Goal: Task Accomplishment & Management: Complete application form

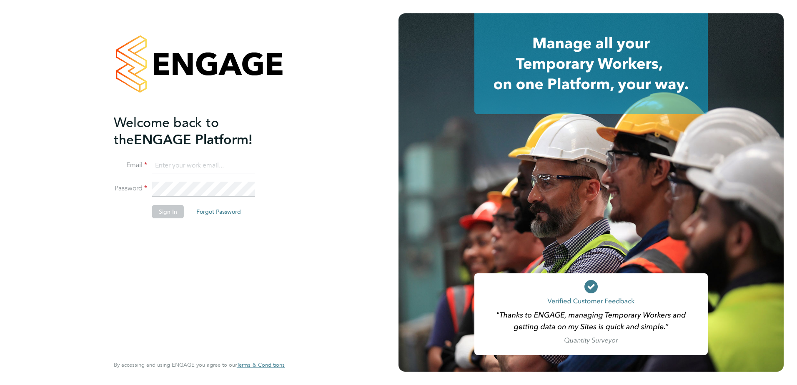
type input "emma.forsyth@vistry.co.uk"
click at [155, 210] on button "Sign In" at bounding box center [168, 211] width 32 height 13
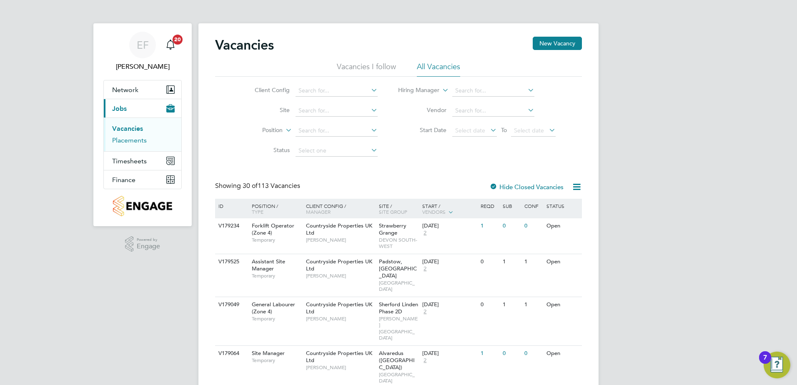
click at [136, 142] on link "Placements" at bounding box center [129, 140] width 35 height 8
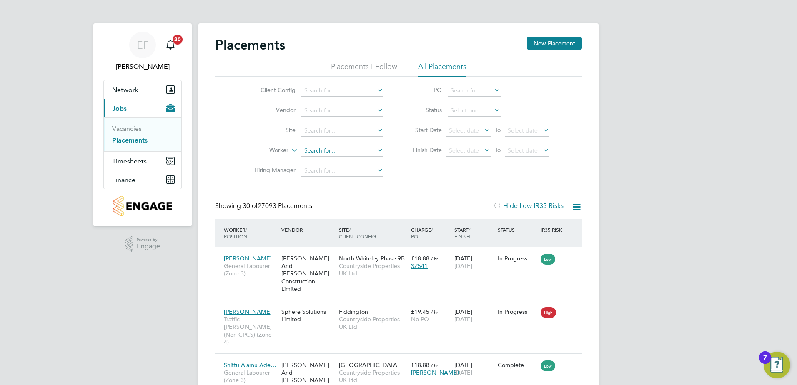
click at [321, 151] on input at bounding box center [342, 151] width 82 height 12
click at [334, 158] on li "Barrie Michael Rhodes" at bounding box center [342, 161] width 83 height 11
type input "[PERSON_NAME]"
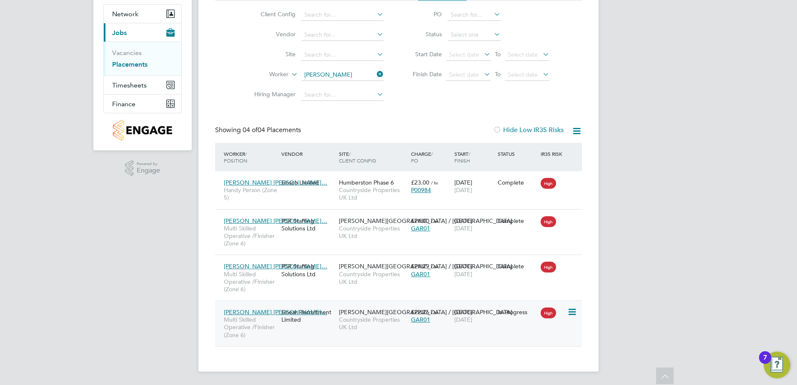
click at [241, 313] on span "[PERSON_NAME] [PERSON_NAME]…" at bounding box center [275, 311] width 103 height 7
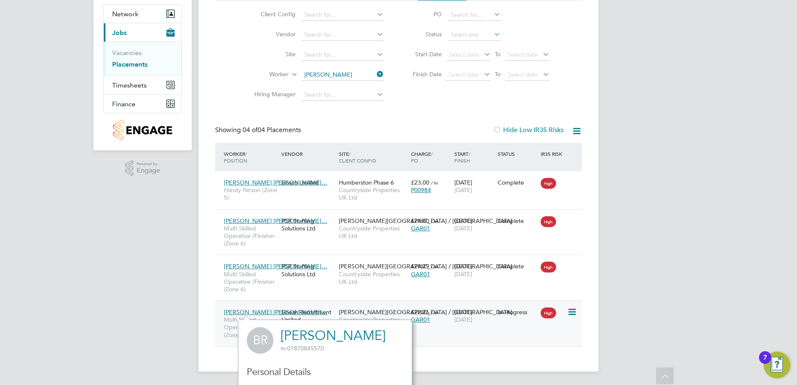
click at [238, 310] on span "[PERSON_NAME] [PERSON_NAME]…" at bounding box center [275, 311] width 103 height 7
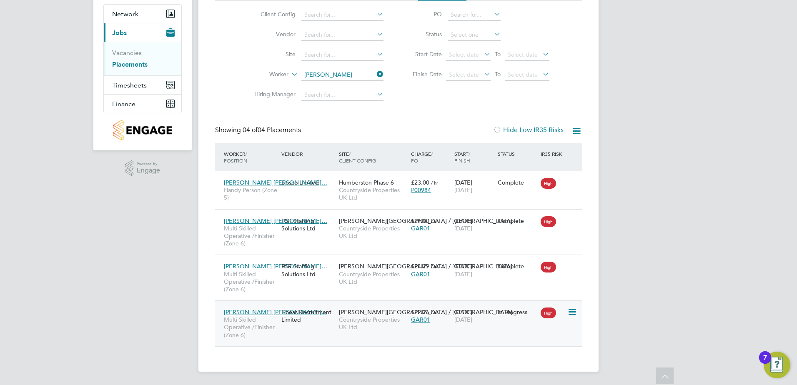
click at [302, 321] on div "Linear Recruitment Limited" at bounding box center [307, 315] width 57 height 23
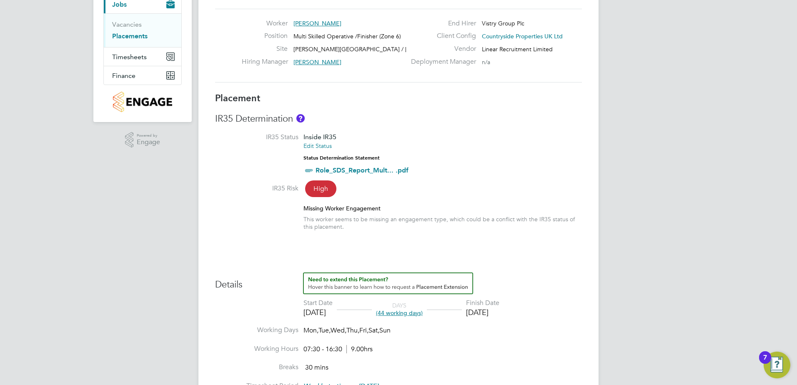
scroll to position [167, 0]
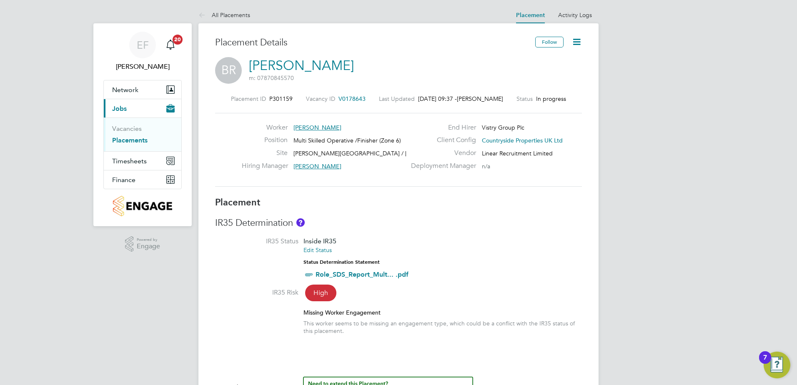
click at [359, 97] on span "V0178643" at bounding box center [351, 98] width 27 height 7
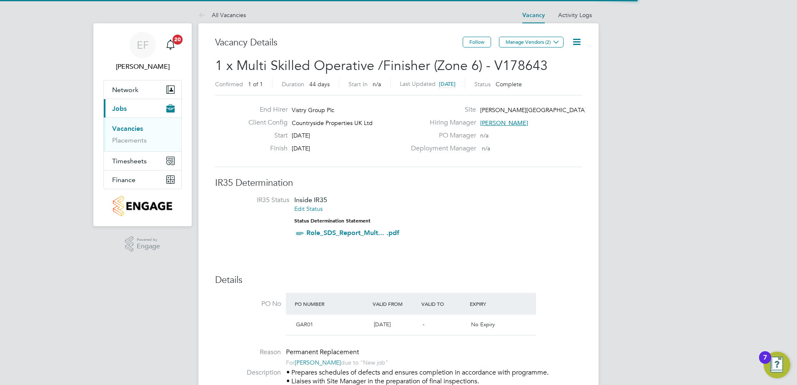
click at [576, 42] on icon at bounding box center [576, 42] width 10 height 10
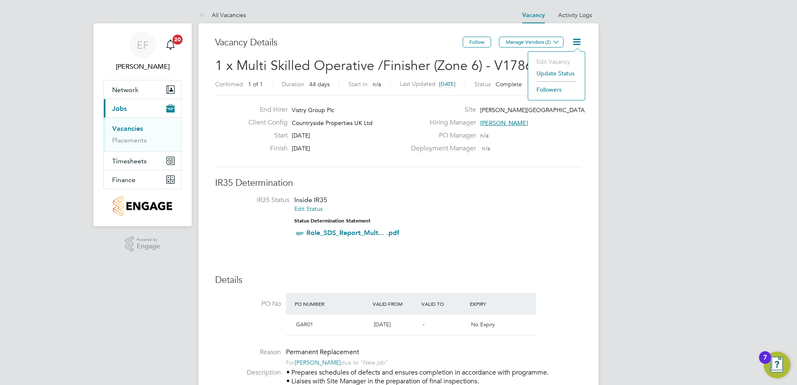
click at [563, 73] on li "Update Status" at bounding box center [556, 73] width 48 height 12
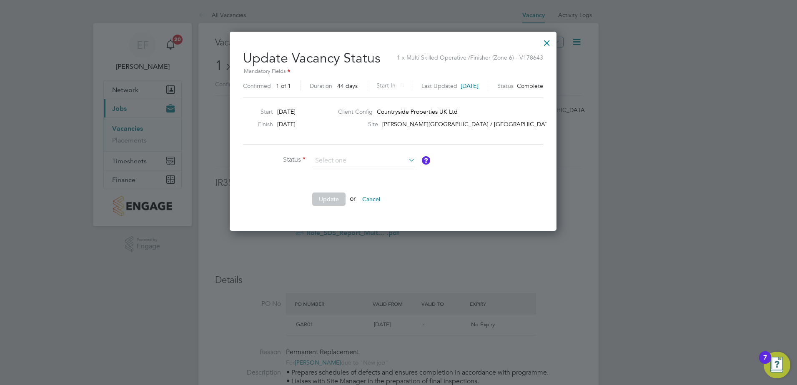
click at [554, 47] on div at bounding box center [546, 40] width 15 height 15
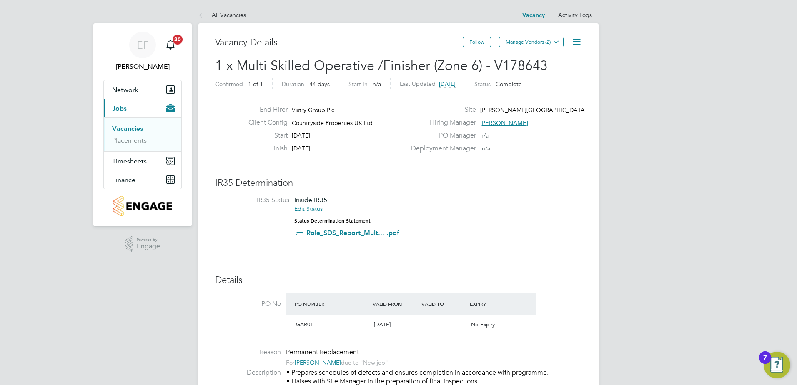
click at [580, 42] on icon at bounding box center [576, 42] width 10 height 10
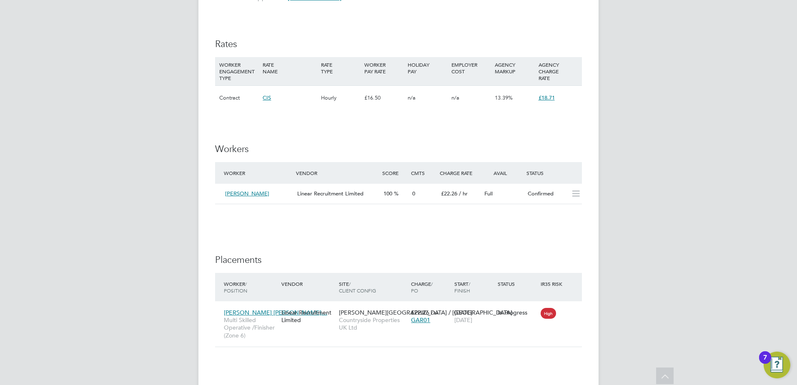
scroll to position [636, 0]
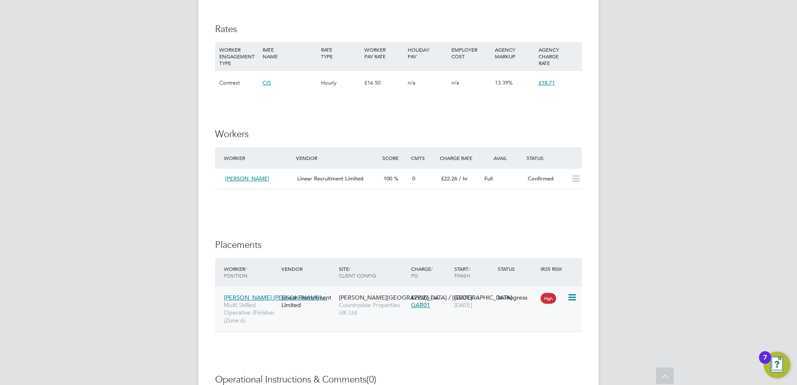
click at [472, 307] on span "[DATE]" at bounding box center [463, 304] width 18 height 7
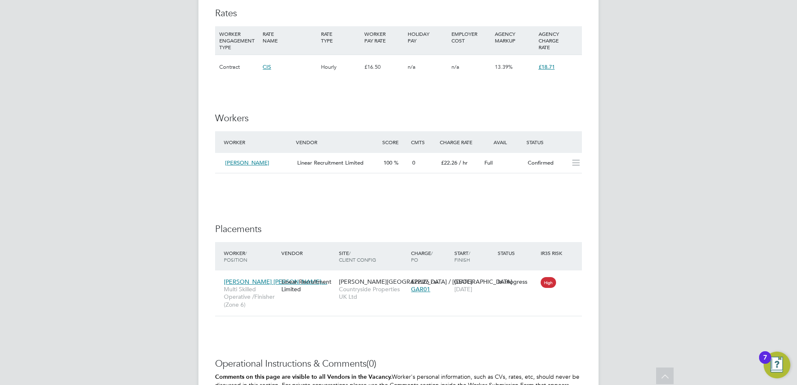
scroll to position [667, 0]
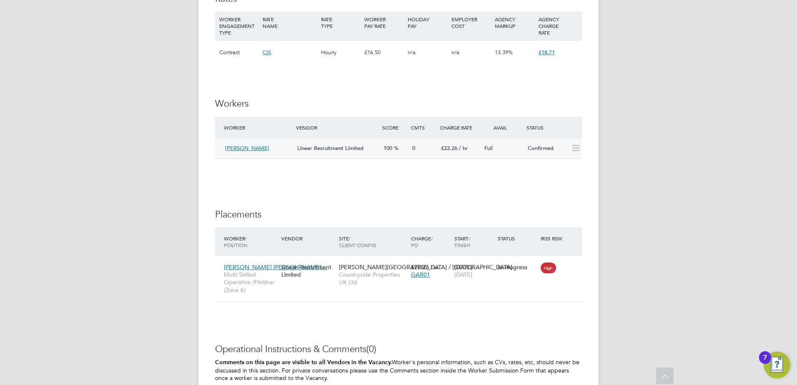
click at [262, 151] on span "[PERSON_NAME]" at bounding box center [247, 148] width 44 height 7
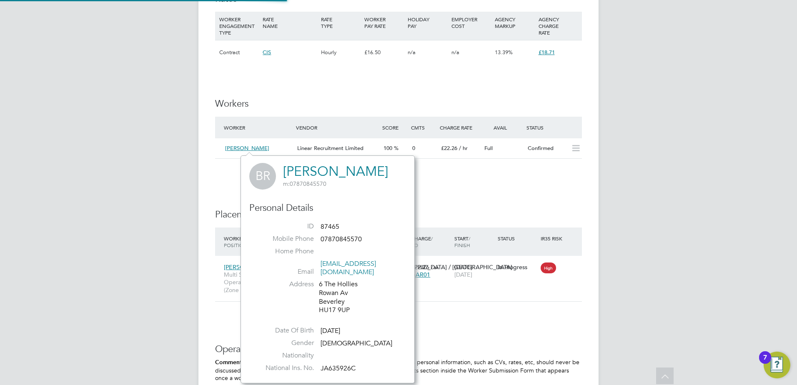
scroll to position [220, 184]
click at [557, 182] on div "IR35 Determination IR35 Status Inside IR35 Edit Status Status Determination Sta…" at bounding box center [398, 1] width 367 height 982
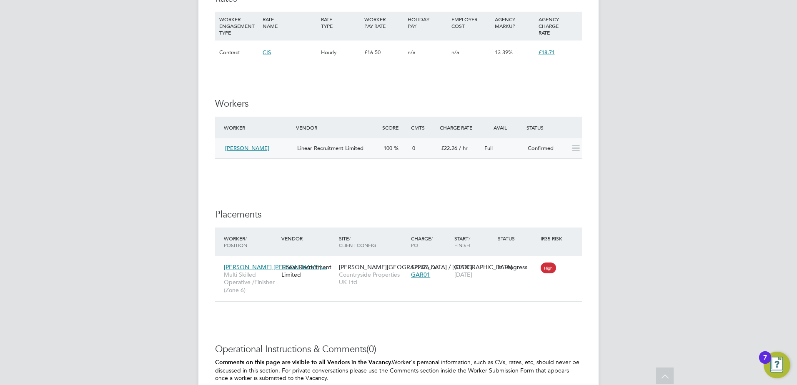
click at [570, 151] on icon at bounding box center [575, 148] width 10 height 7
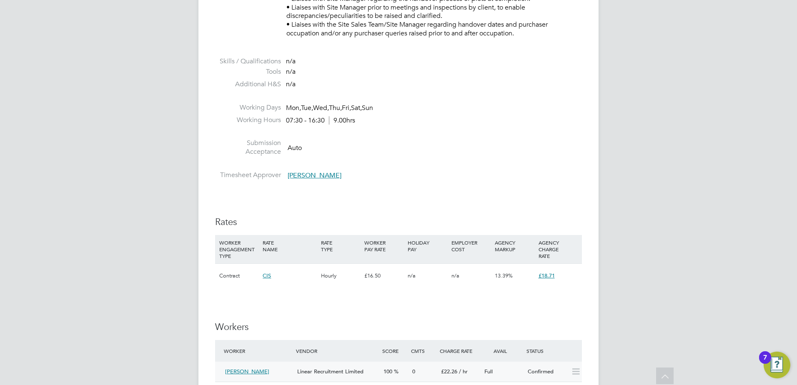
scroll to position [375, 0]
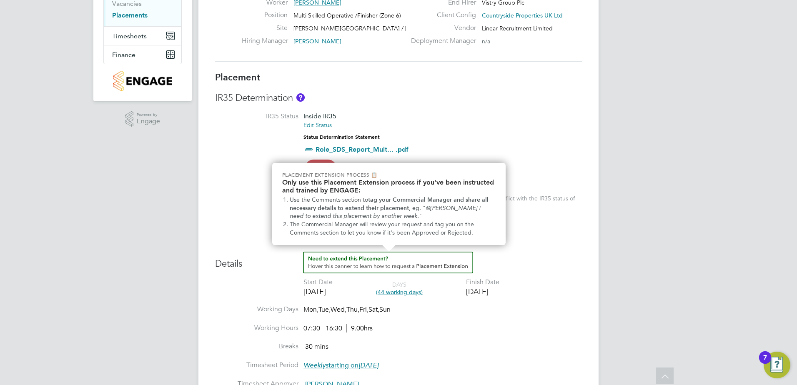
click at [435, 270] on img "How to extend a Placement?" at bounding box center [388, 263] width 170 height 22
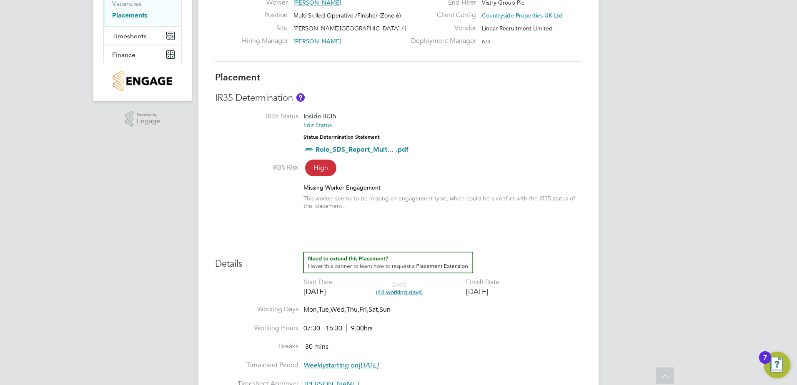
click at [492, 294] on div "[DATE]" at bounding box center [482, 292] width 33 height 10
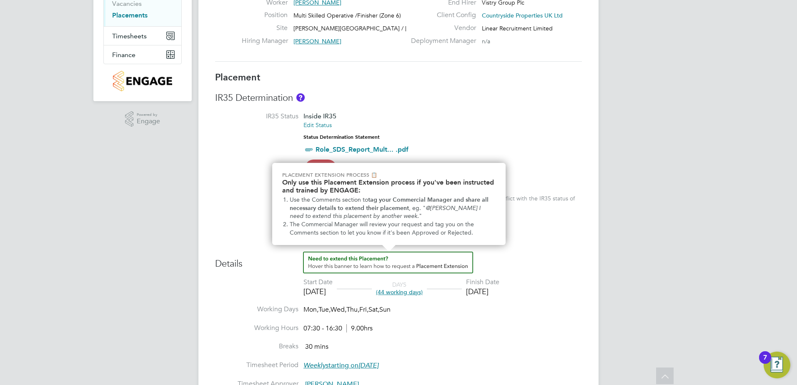
click at [382, 262] on img "How to extend a Placement?" at bounding box center [388, 263] width 170 height 22
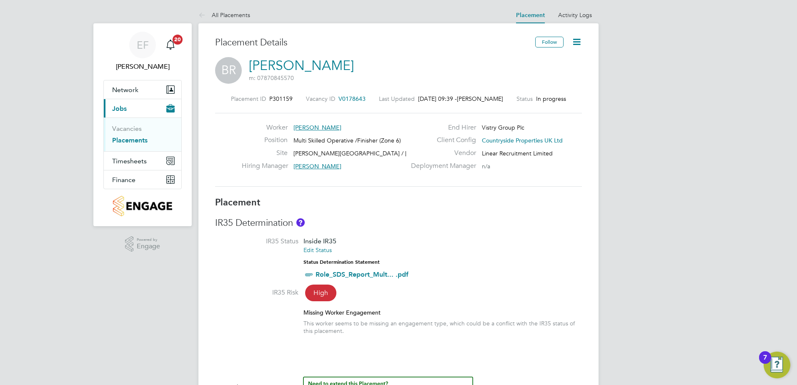
click at [579, 42] on icon at bounding box center [576, 42] width 10 height 10
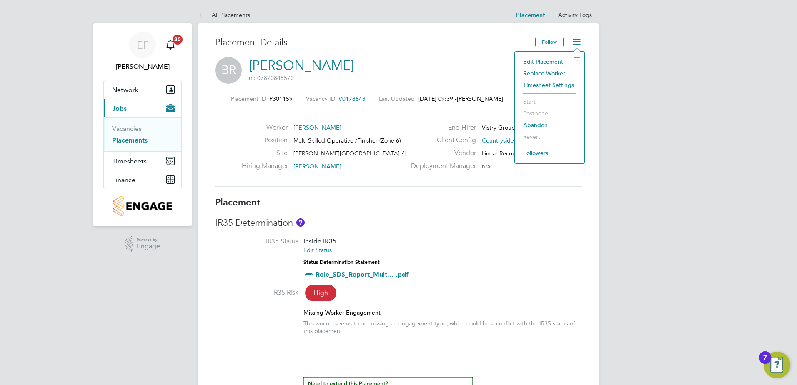
click at [551, 63] on li "Edit Placement e" at bounding box center [549, 62] width 61 height 12
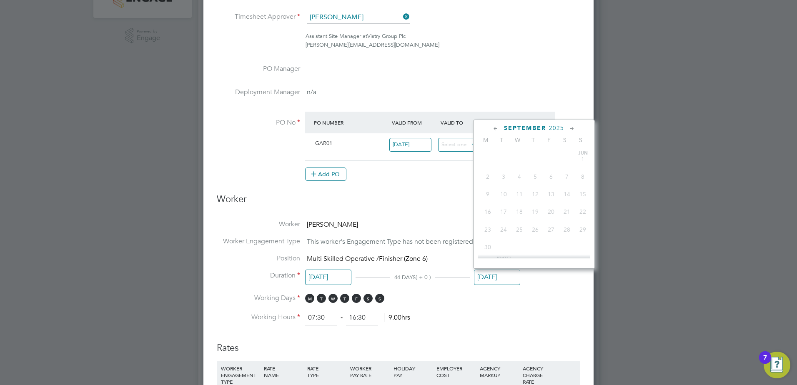
click at [497, 281] on input "[DATE]" at bounding box center [497, 277] width 46 height 15
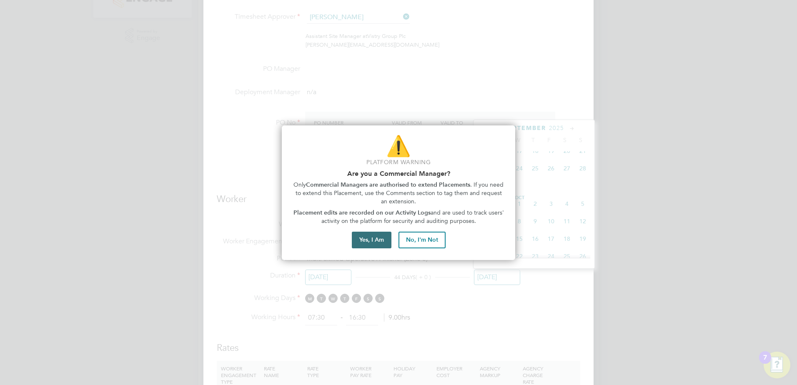
click at [371, 243] on button "Yes, I Am" at bounding box center [372, 240] width 40 height 17
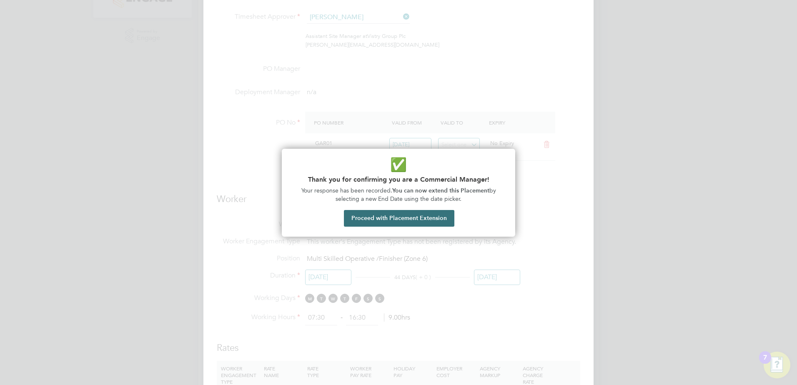
click at [391, 221] on button "Proceed with Placement Extension" at bounding box center [399, 218] width 110 height 17
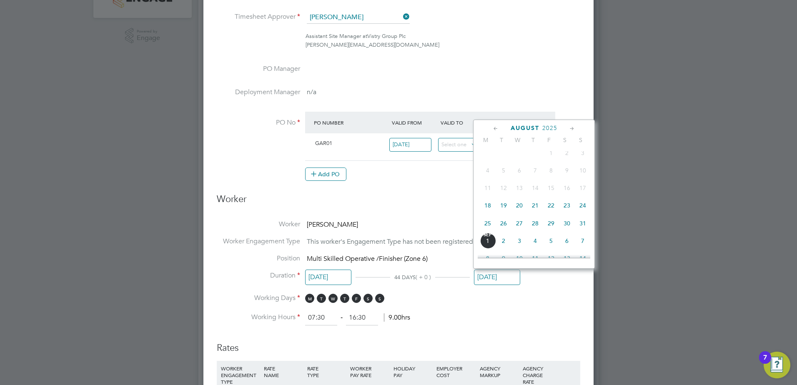
click at [551, 229] on span "29" at bounding box center [551, 223] width 16 height 16
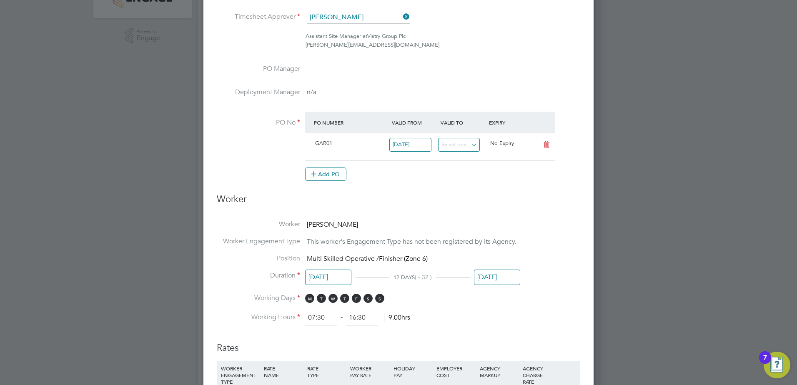
click at [499, 276] on input "29 Aug 2025" at bounding box center [497, 277] width 46 height 15
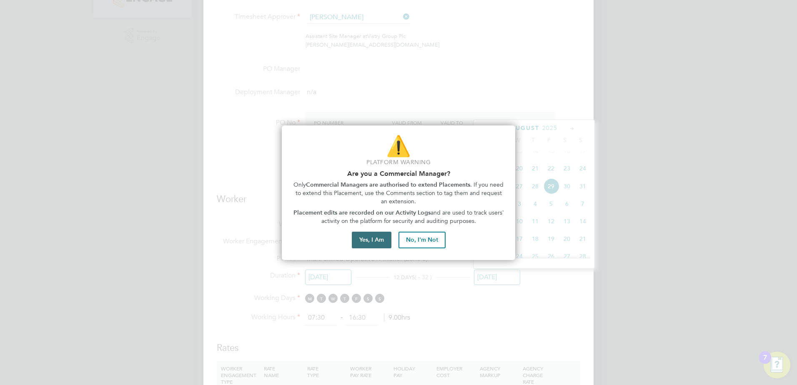
click at [377, 240] on button "Yes, I Am" at bounding box center [372, 240] width 40 height 17
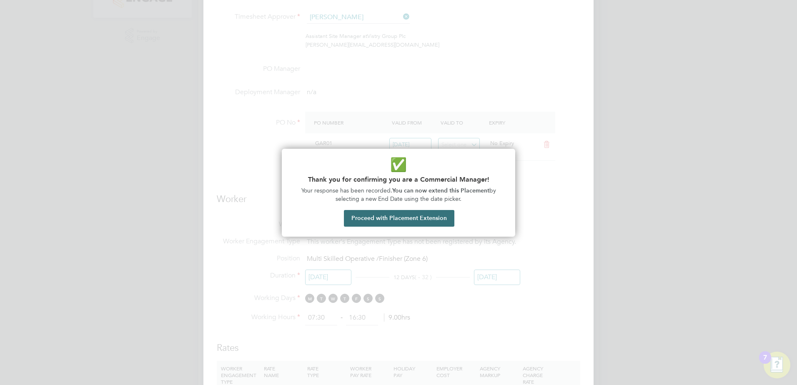
click at [412, 222] on button "Proceed with Placement Extension" at bounding box center [399, 218] width 110 height 17
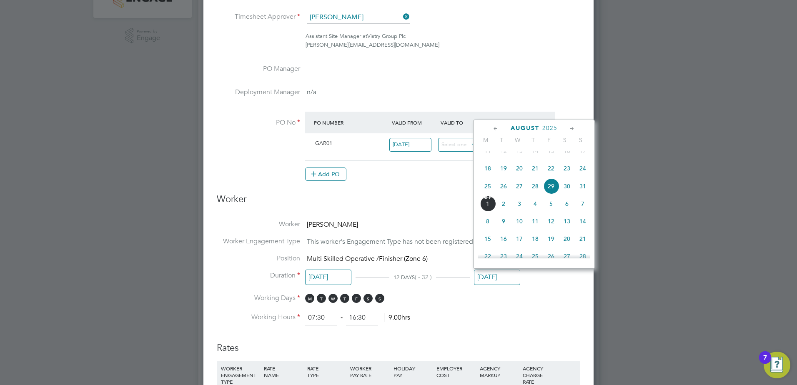
click at [567, 194] on span "30" at bounding box center [567, 186] width 16 height 16
type input "30 Aug 2025"
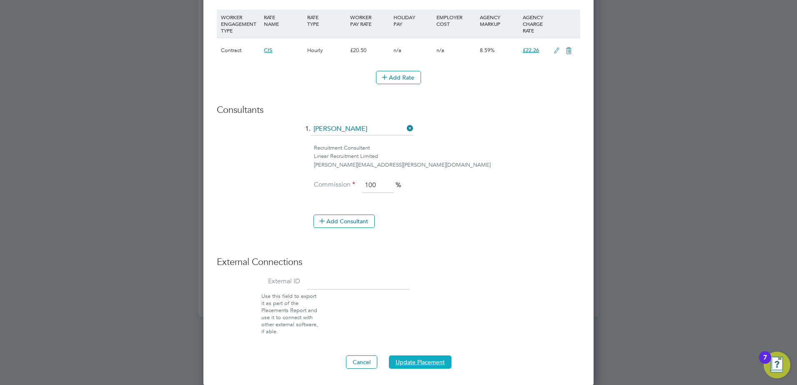
click at [429, 360] on button "Update Placement" at bounding box center [420, 361] width 62 height 13
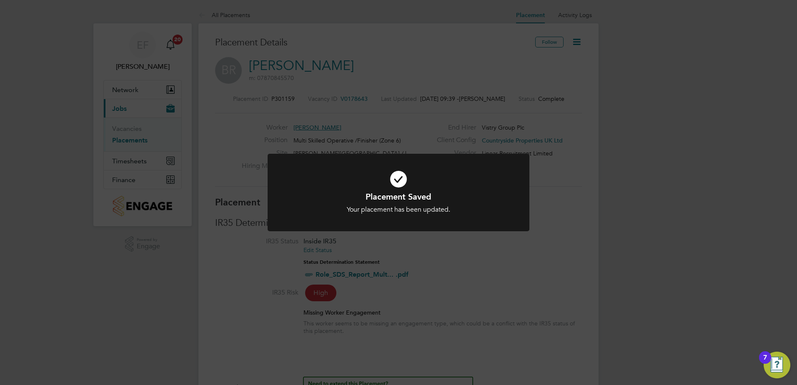
click at [212, 185] on div "Placement Saved Your placement has been updated. Cancel Okay" at bounding box center [398, 192] width 797 height 385
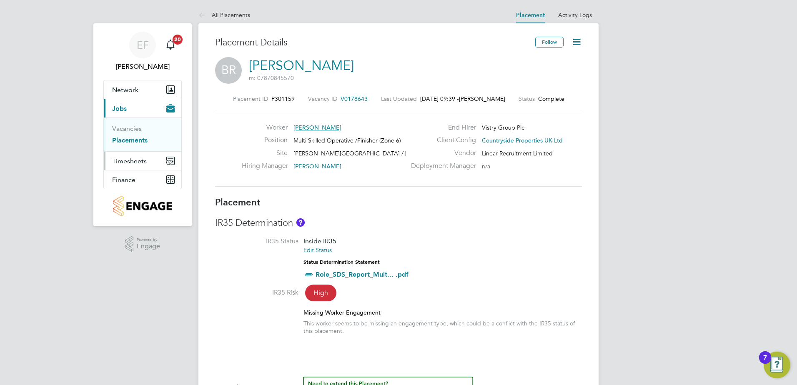
click at [131, 162] on span "Timesheets" at bounding box center [129, 161] width 35 height 8
click at [131, 145] on link "Timesheets" at bounding box center [129, 147] width 35 height 8
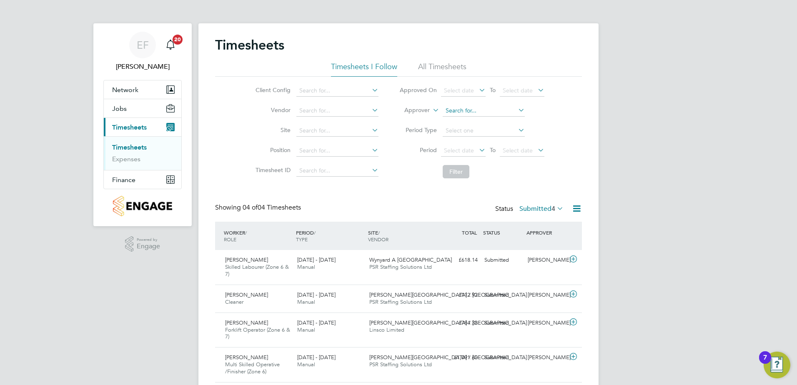
click at [464, 107] on input at bounding box center [483, 111] width 82 height 12
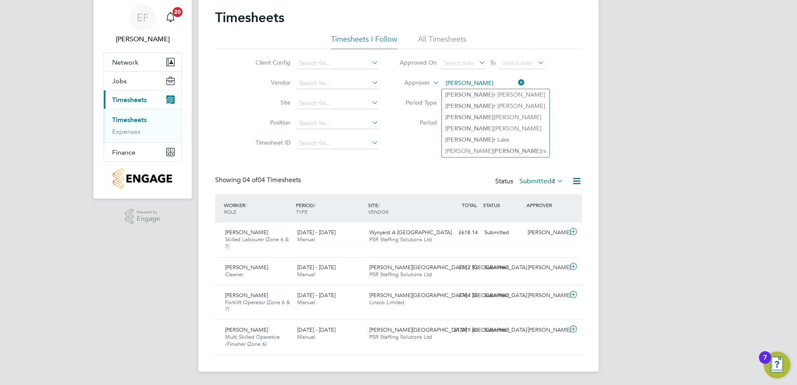
type input "pete"
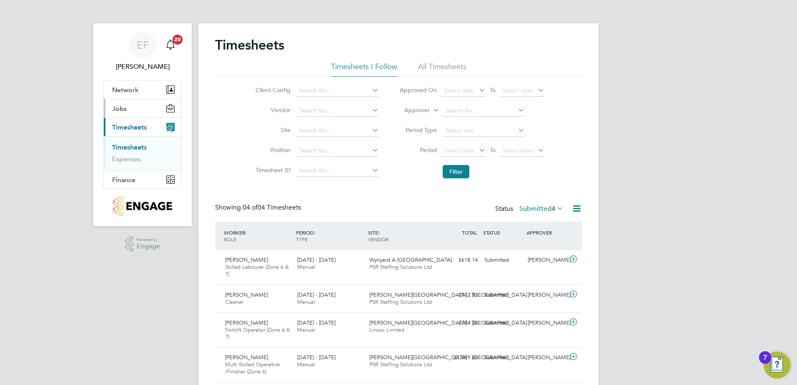
click at [122, 112] on span "Jobs" at bounding box center [119, 109] width 15 height 8
click at [133, 131] on link "Vacancies" at bounding box center [127, 129] width 30 height 8
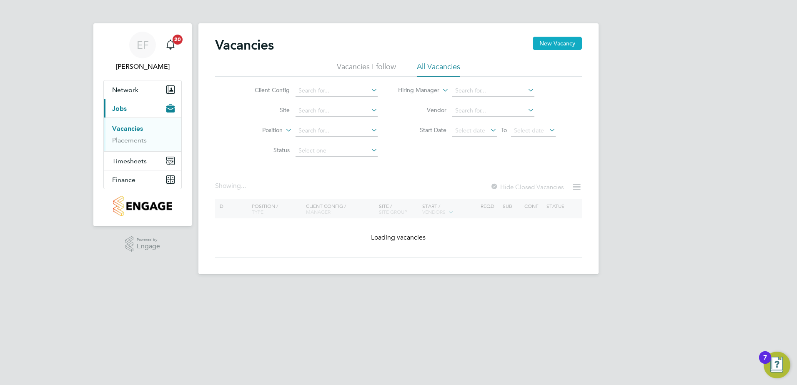
click at [556, 45] on button "New Vacancy" at bounding box center [556, 43] width 49 height 13
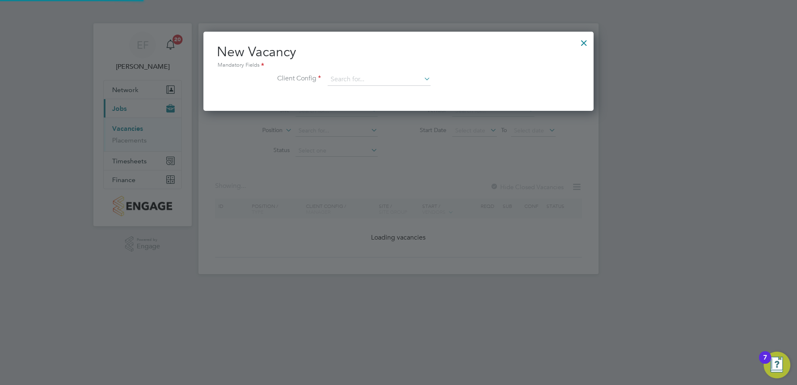
scroll to position [79, 390]
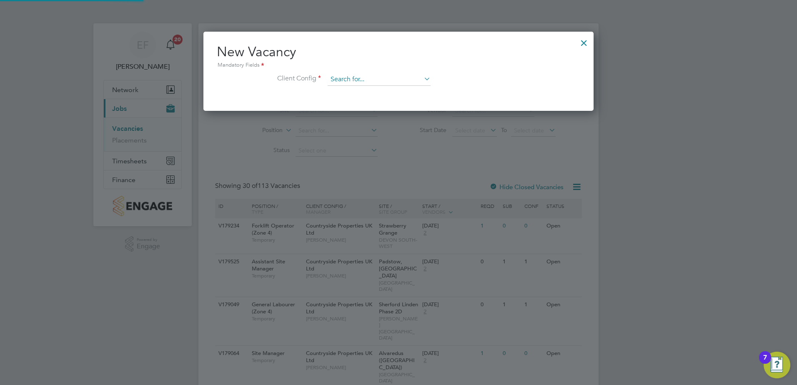
click at [357, 80] on input at bounding box center [378, 79] width 103 height 12
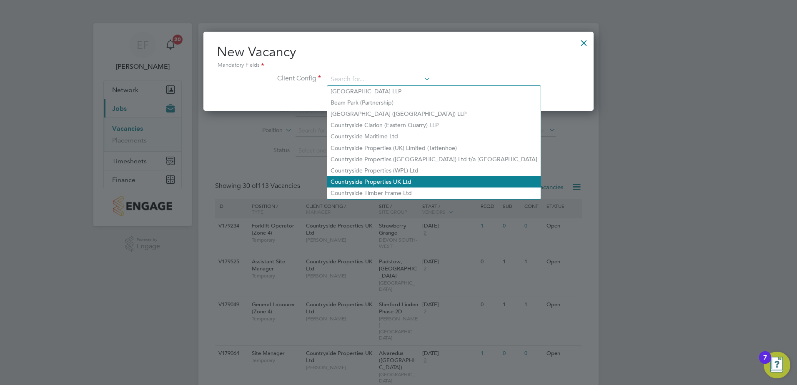
click at [355, 176] on li "Countryside Properties UK Ltd" at bounding box center [433, 181] width 213 height 11
type input "Countryside Properties UK Ltd"
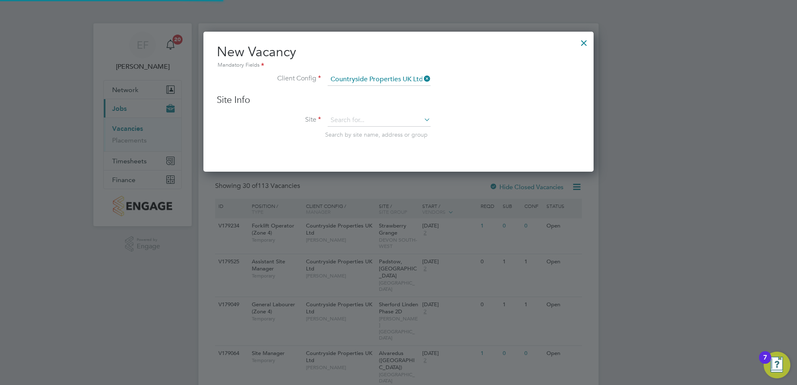
scroll to position [141, 390]
click at [346, 119] on input at bounding box center [378, 120] width 103 height 12
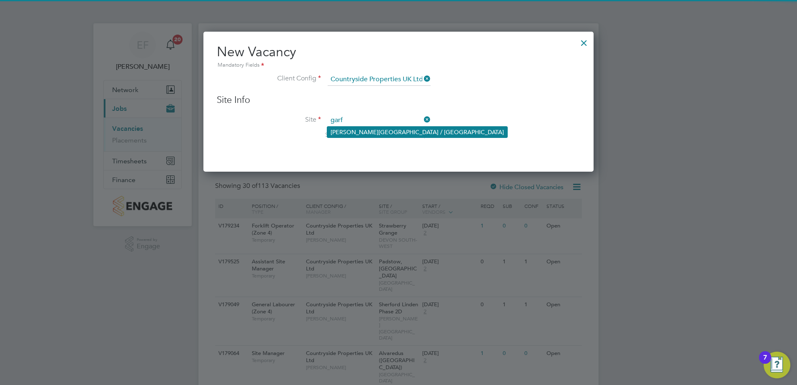
click at [346, 131] on li "Greenwell Park / Selby" at bounding box center [417, 132] width 180 height 11
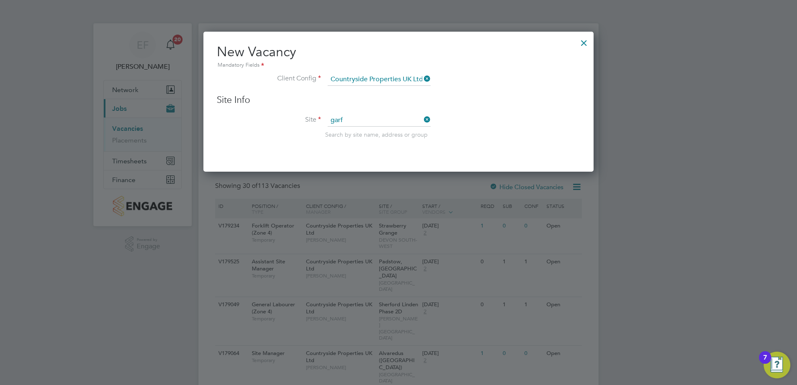
type input "Greenwell Park / Selby"
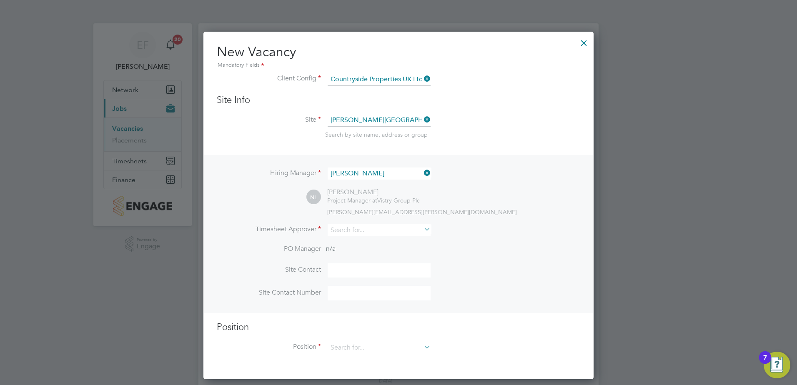
scroll to position [348, 390]
click at [370, 175] on input at bounding box center [378, 173] width 103 height 12
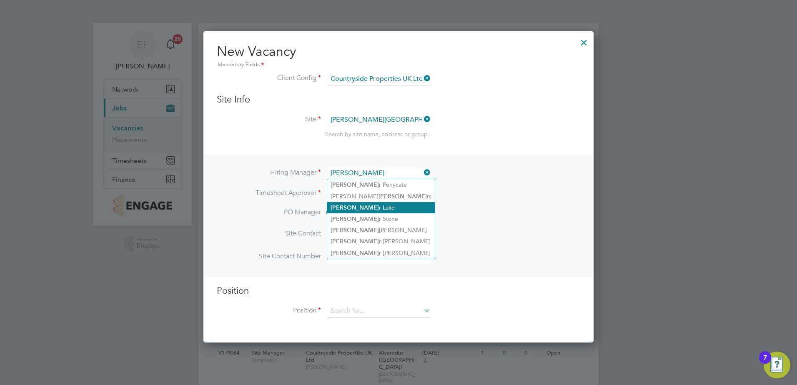
scroll to position [0, 0]
drag, startPoint x: 355, startPoint y: 170, endPoint x: 320, endPoint y: 170, distance: 35.0
click at [320, 170] on li "Hiring Manager pete" at bounding box center [398, 177] width 363 height 20
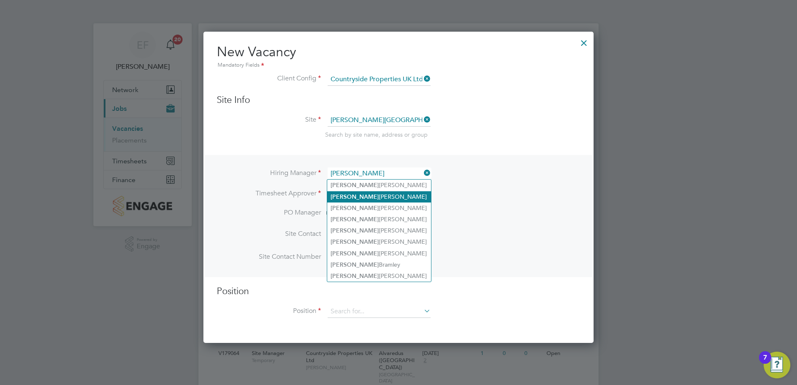
click at [366, 197] on li "Neil Smith" at bounding box center [379, 196] width 104 height 11
type input "Neil Smith"
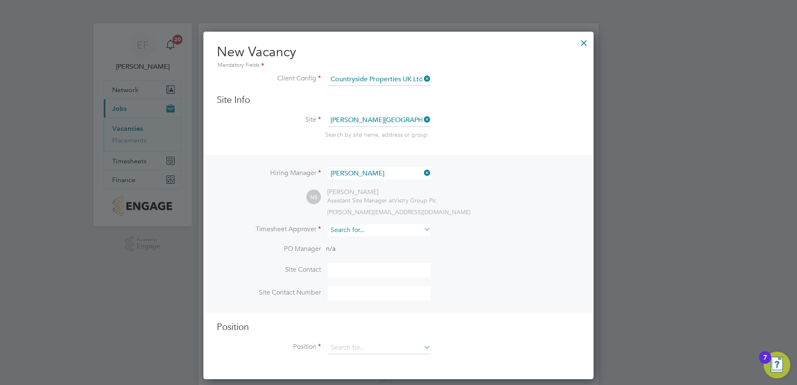
click at [386, 235] on input at bounding box center [378, 230] width 103 height 12
click at [376, 250] on li "Tyler Kelly" at bounding box center [379, 253] width 104 height 11
type input "[PERSON_NAME]"
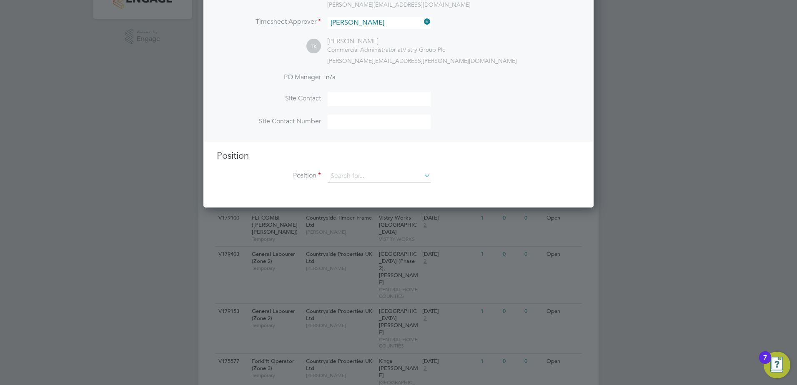
scroll to position [208, 0]
click at [371, 175] on input at bounding box center [378, 175] width 103 height 12
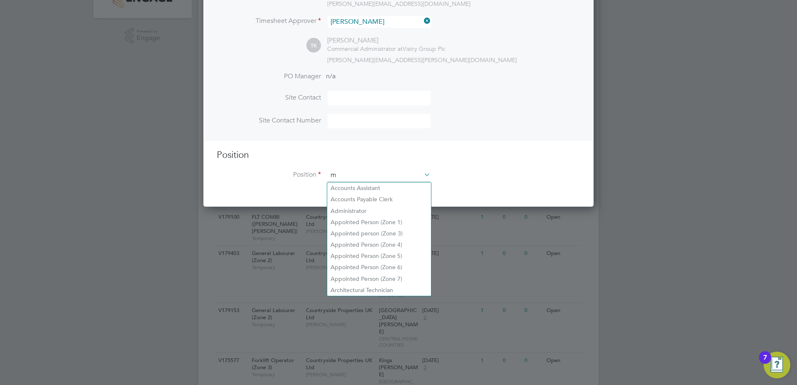
scroll to position [1201, 390]
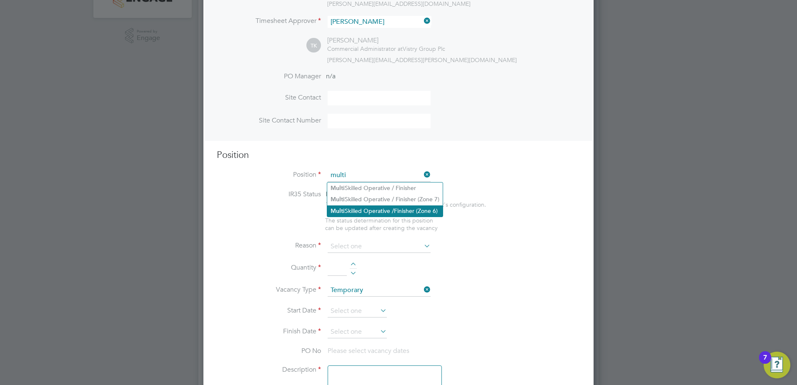
click at [362, 211] on li "Multi Skilled Operative /Finisher (Zone 6)" at bounding box center [384, 210] width 115 height 11
type input "Multi Skilled Operative /Finisher (Zone 6)"
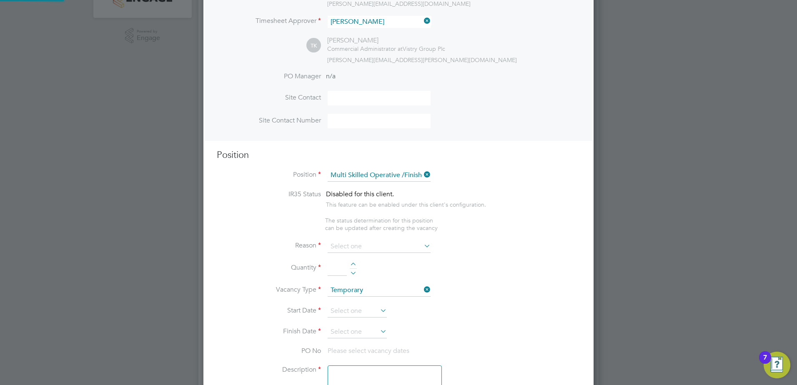
type textarea "• Prepares schedules of defects and ensures completion in accordance with progr…"
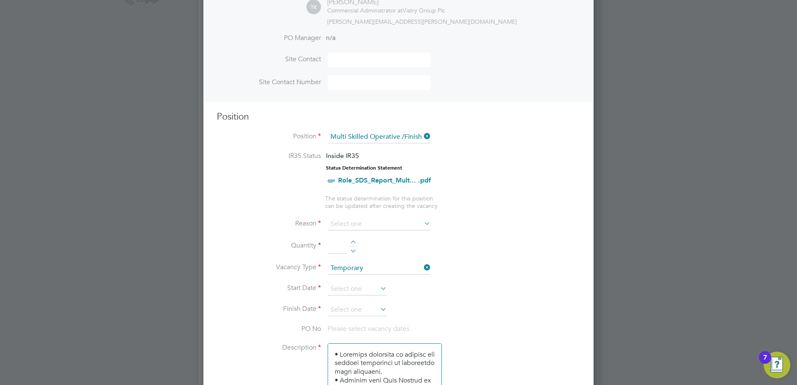
scroll to position [292, 0]
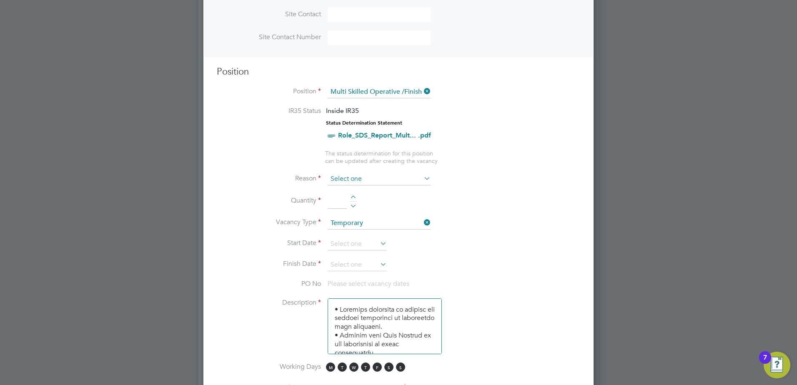
click at [404, 178] on input at bounding box center [378, 179] width 103 height 12
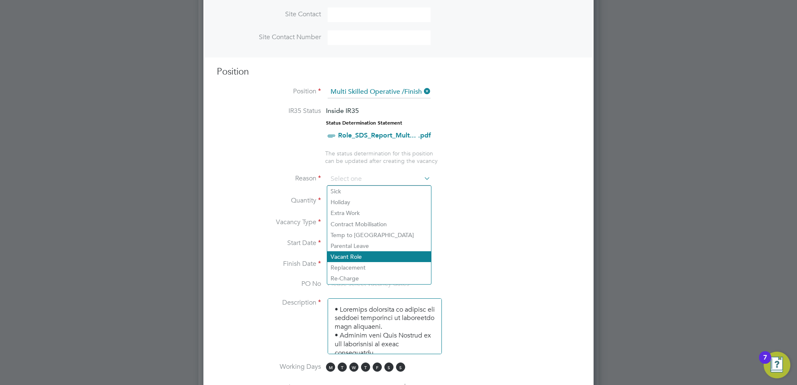
click at [364, 260] on li "Vacant Role" at bounding box center [379, 256] width 104 height 11
type input "Vacant Role"
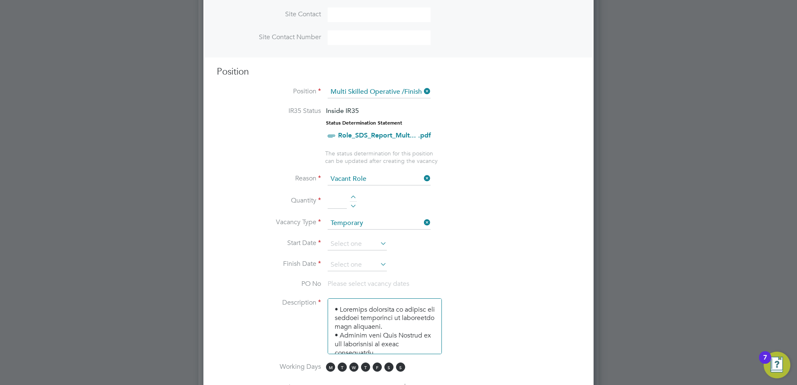
click at [354, 197] on div at bounding box center [353, 198] width 7 height 6
type input "1"
click at [359, 245] on input at bounding box center [356, 244] width 59 height 12
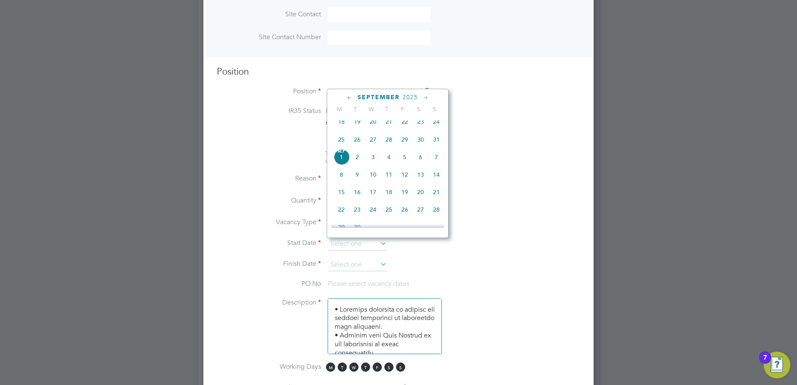
click at [343, 165] on span "Sep 1" at bounding box center [341, 157] width 16 height 16
type input "[DATE]"
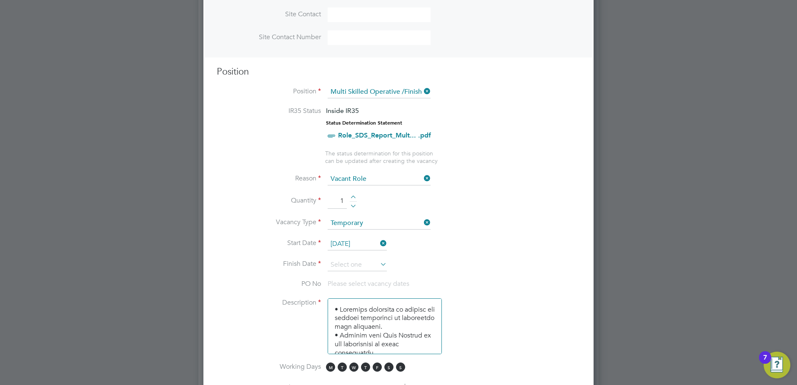
click at [378, 261] on icon at bounding box center [378, 264] width 0 height 12
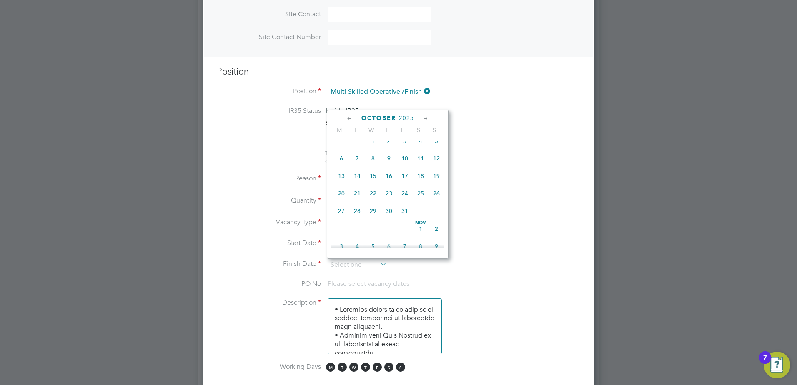
scroll to position [336, 0]
click at [407, 190] on span "3" at bounding box center [405, 183] width 16 height 16
type input "03 Oct 2025"
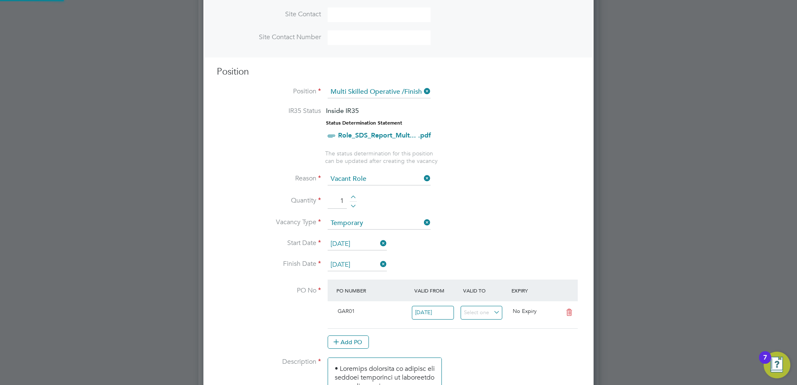
scroll to position [4, 4]
click at [437, 251] on li "Start Date 01 Sep 2025" at bounding box center [398, 248] width 363 height 21
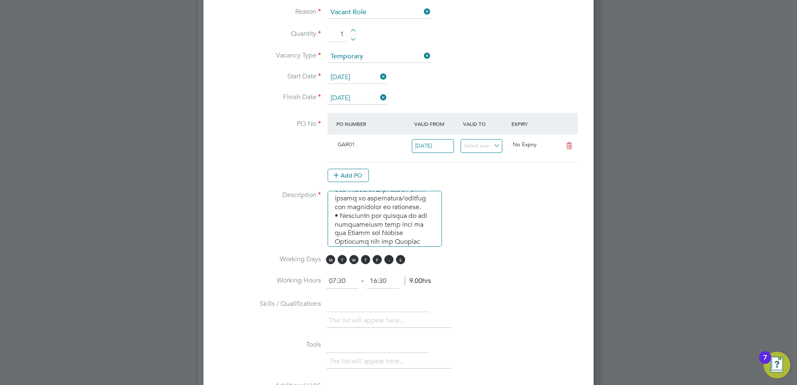
click at [390, 257] on span "S" at bounding box center [388, 259] width 9 height 9
click at [402, 260] on span "S" at bounding box center [400, 259] width 9 height 9
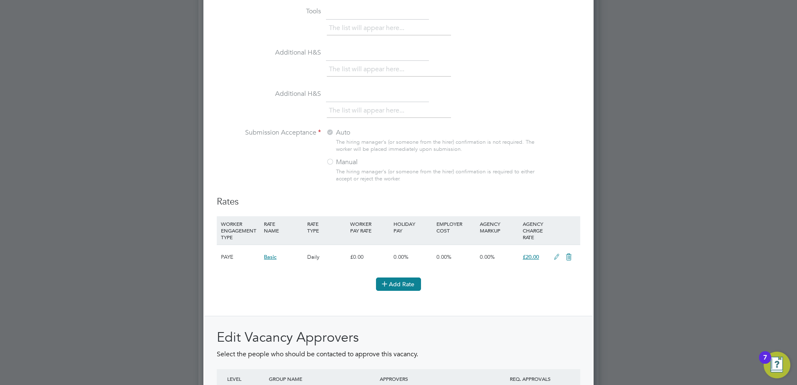
click at [411, 285] on button "Add Rate" at bounding box center [398, 283] width 45 height 13
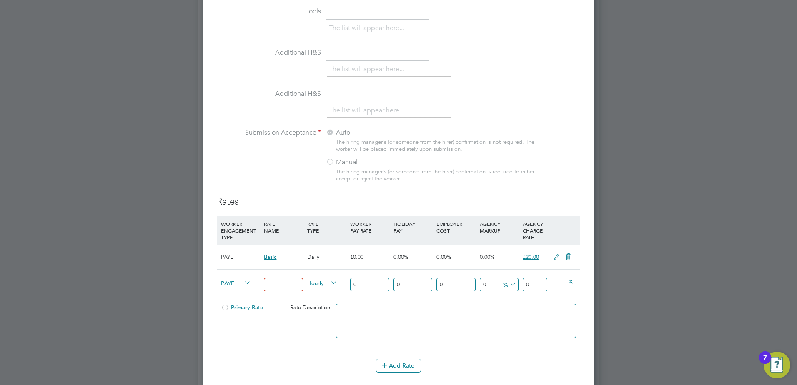
click at [571, 282] on icon at bounding box center [570, 281] width 6 height 6
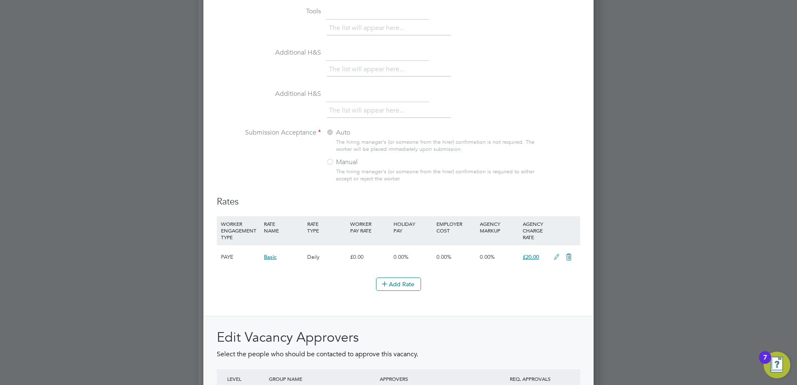
click at [557, 259] on icon at bounding box center [556, 257] width 10 height 7
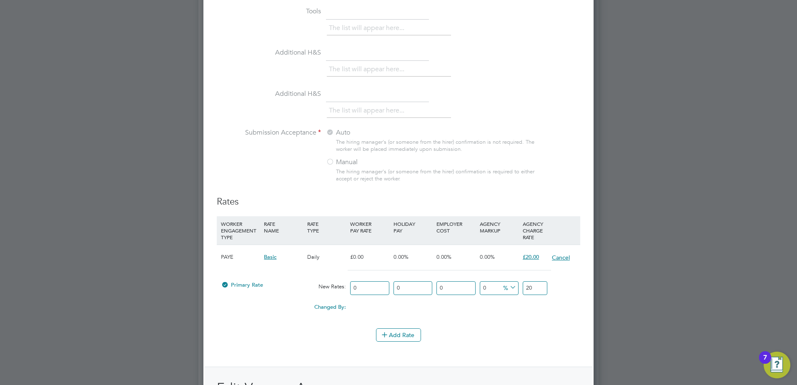
click at [561, 257] on button "Cancel" at bounding box center [560, 257] width 19 height 8
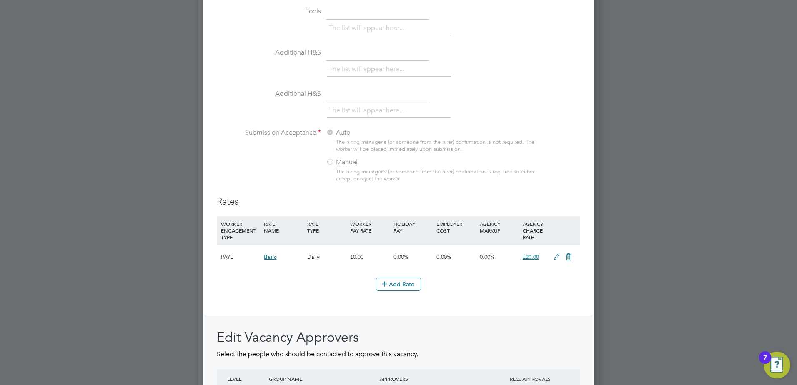
click at [557, 256] on icon at bounding box center [556, 257] width 10 height 7
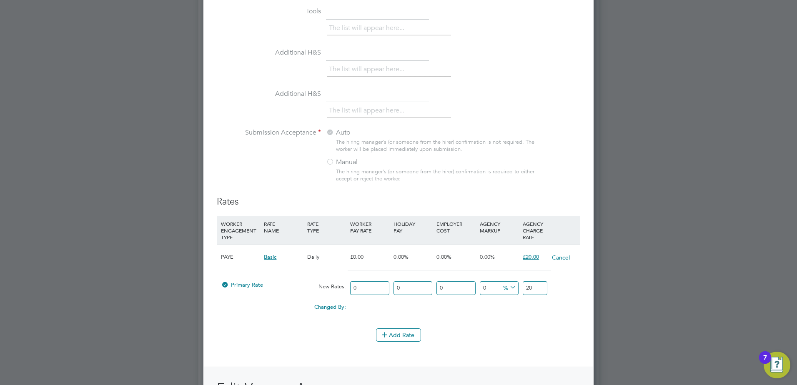
drag, startPoint x: 373, startPoint y: 289, endPoint x: 334, endPoint y: 286, distance: 39.3
click at [334, 286] on div "Primary Rate New Rates: 0 0 n/a 0 n/a 0 0 % 20" at bounding box center [398, 288] width 363 height 22
type input "2"
type input "20"
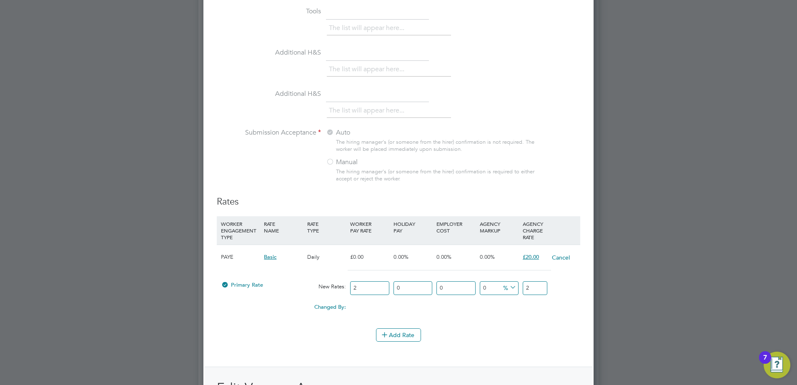
type input "20"
type input "20.5"
type input "20.50"
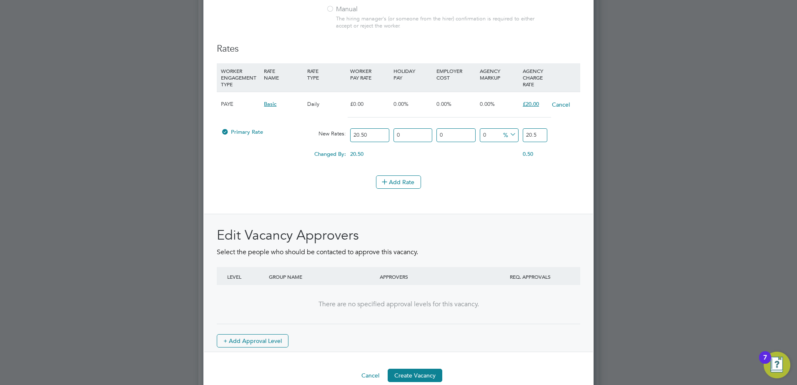
drag, startPoint x: 537, startPoint y: 135, endPoint x: 506, endPoint y: 137, distance: 30.9
click at [507, 137] on div "Primary Rate New Rates: 20.50 0 n/a 0 n/a 0 0 % 20.5" at bounding box center [398, 135] width 363 height 22
type input "-90.2439024390244"
type input "2"
type input "7.317073170731708"
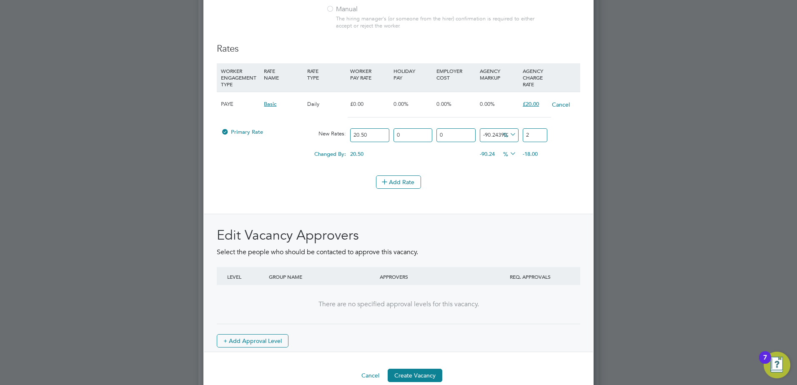
type input "22"
type input "8.292682926829269"
type input "22.2"
type input "8.585365853658537"
type input "22.26"
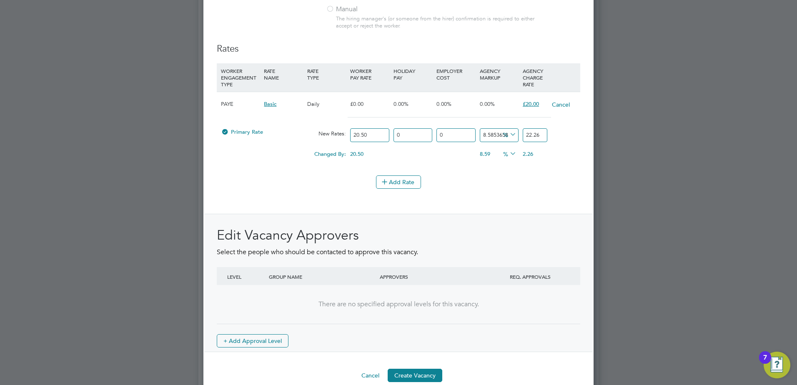
click at [477, 168] on li "WORKER ENGAGEMENT TYPE RATE NAME RATE TYPE WORKER PAY RATE HOLIDAY PAY EMPLOYER…" at bounding box center [398, 119] width 363 height 112
click at [384, 179] on icon at bounding box center [384, 181] width 6 height 6
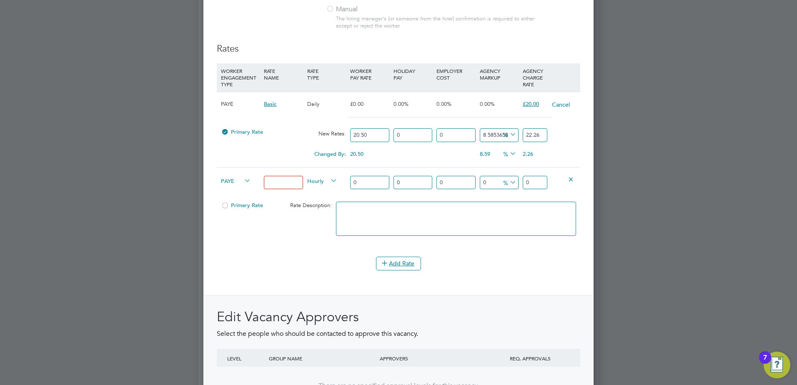
click at [570, 180] on icon at bounding box center [570, 179] width 6 height 6
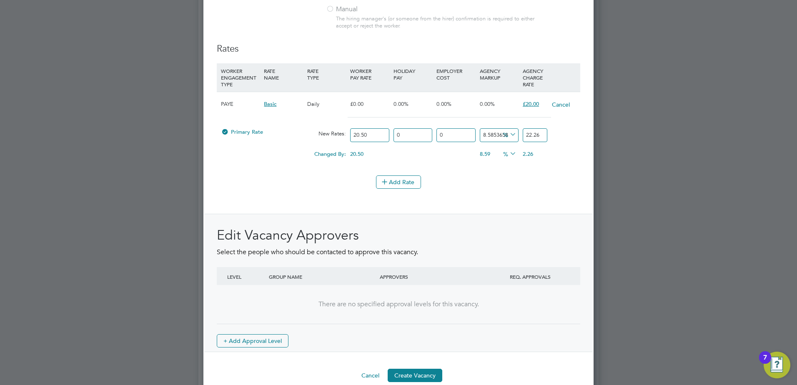
click at [278, 148] on div "Changed By:" at bounding box center [283, 154] width 129 height 16
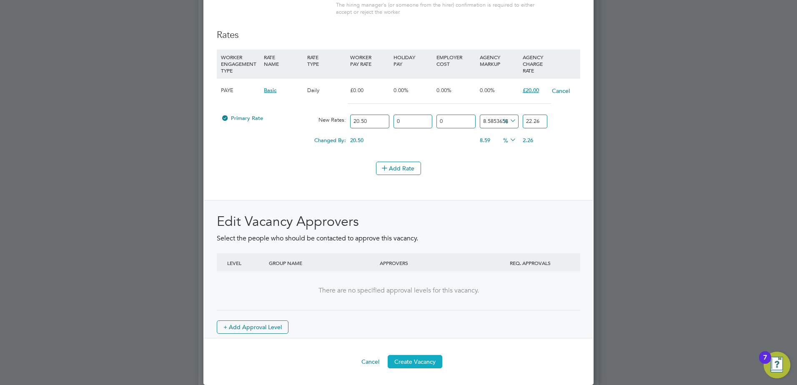
click at [430, 359] on button "Create Vacancy" at bounding box center [414, 361] width 55 height 13
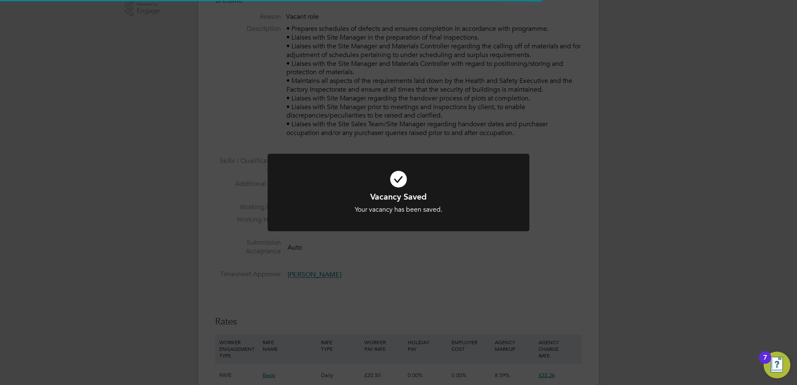
scroll to position [22, 0]
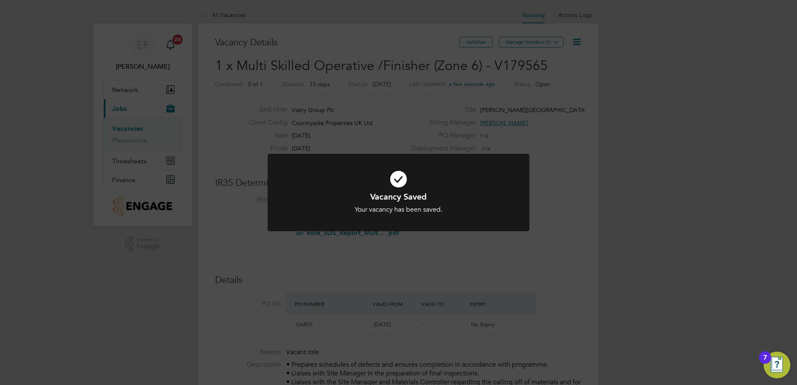
click at [440, 260] on div "Vacancy Saved Your vacancy has been saved. Cancel Okay" at bounding box center [398, 192] width 797 height 385
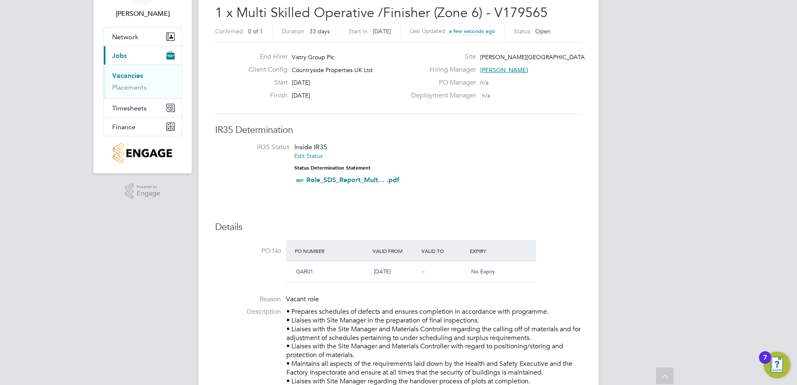
scroll to position [0, 0]
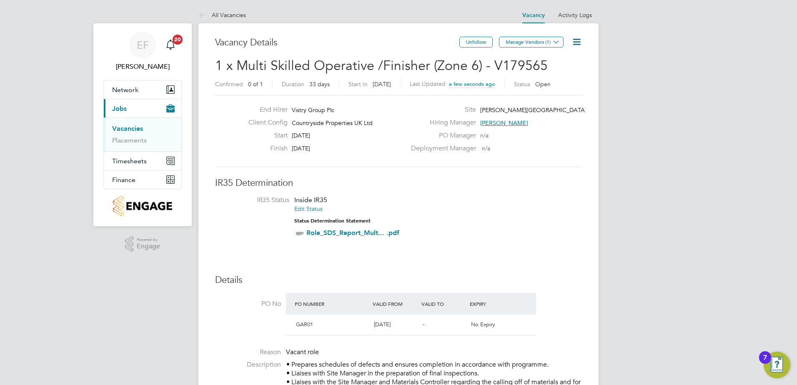
click at [577, 43] on icon at bounding box center [576, 42] width 10 height 10
click at [515, 42] on button "Manage Vendors (1)" at bounding box center [531, 42] width 65 height 11
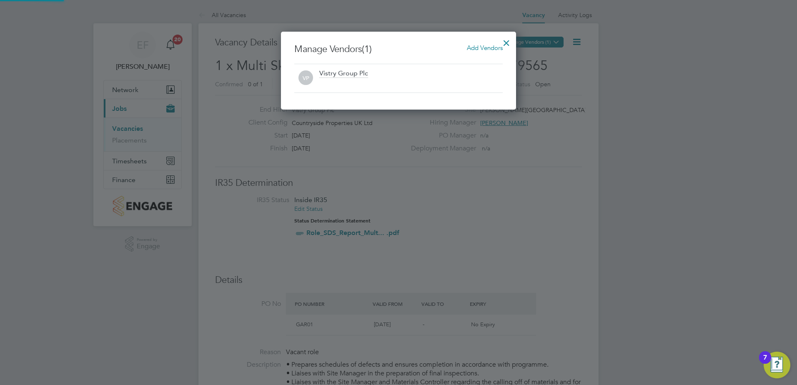
scroll to position [78, 235]
click at [474, 50] on span "Add Vendors" at bounding box center [485, 48] width 36 height 8
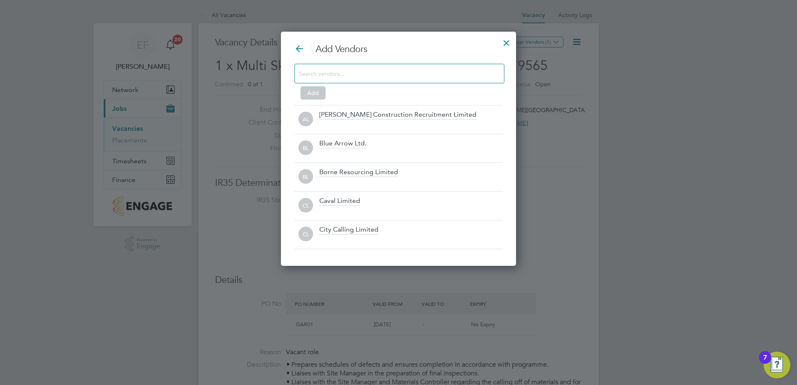
scroll to position [235, 235]
click at [404, 76] on input at bounding box center [392, 73] width 187 height 11
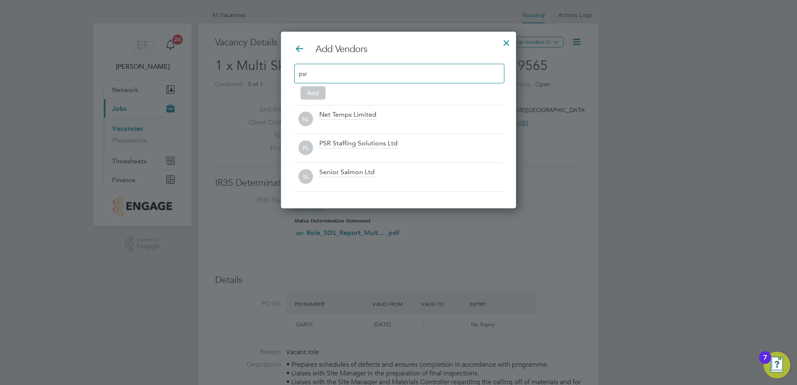
scroll to position [120, 235]
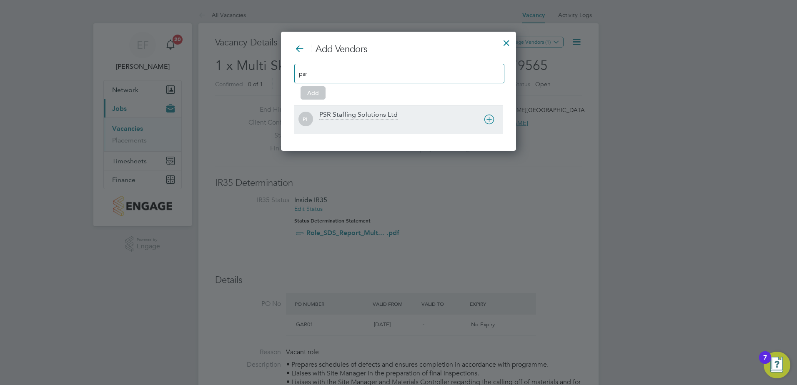
type input "psr"
click at [367, 110] on div "PL PSR Staffing Solutions Ltd" at bounding box center [398, 119] width 208 height 29
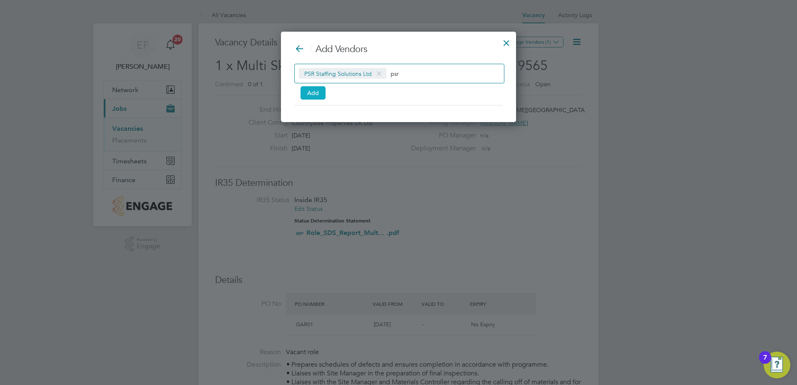
click at [306, 95] on button "Add" at bounding box center [312, 92] width 25 height 13
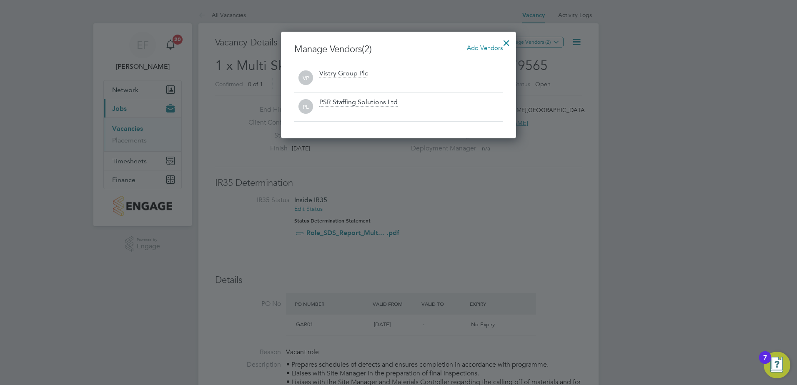
click at [507, 44] on div at bounding box center [506, 40] width 15 height 15
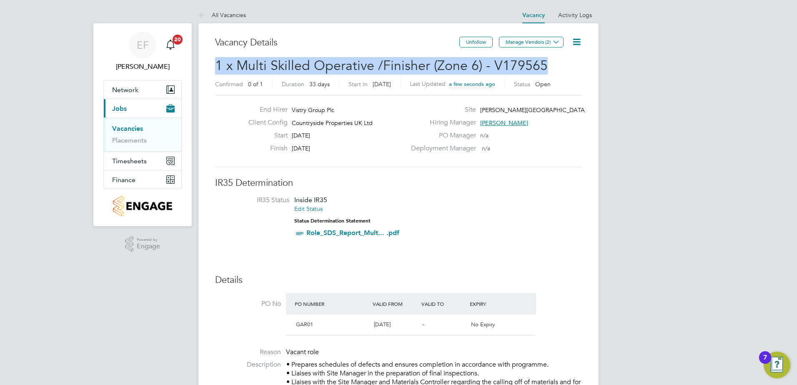
drag, startPoint x: 545, startPoint y: 64, endPoint x: 216, endPoint y: 66, distance: 328.7
click at [216, 66] on h2 "1 x Multi Skilled Operative /Finisher (Zone 6) - V179565 Confirmed 0 of 1 Durat…" at bounding box center [398, 74] width 367 height 35
copy span "1 x Multi Skilled Operative /Finisher (Zone 6) - V179565"
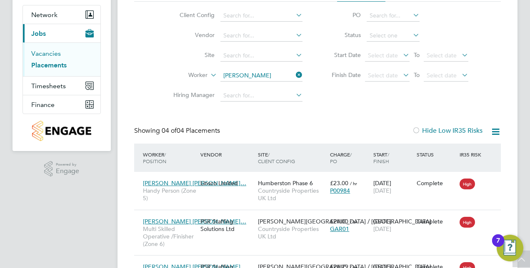
click at [47, 54] on link "Vacancies" at bounding box center [46, 54] width 30 height 8
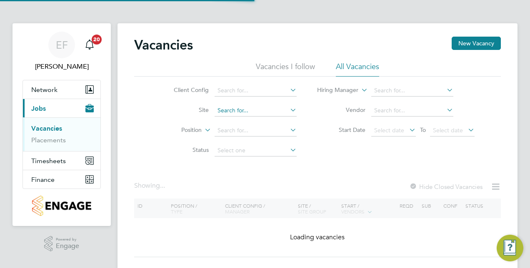
click at [242, 110] on input at bounding box center [256, 111] width 82 height 12
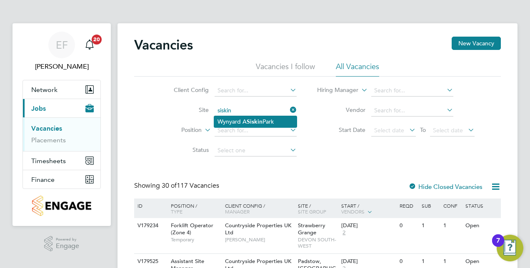
click at [242, 122] on li "Wynyard A [GEOGRAPHIC_DATA]" at bounding box center [255, 121] width 82 height 11
type input "Wynyard A [GEOGRAPHIC_DATA]"
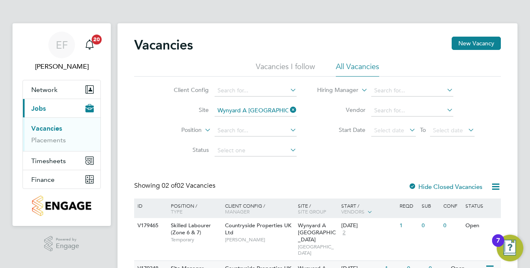
click at [490, 264] on icon at bounding box center [489, 269] width 8 height 10
click at [519, 153] on div "EF [PERSON_NAME] Notifications 20 Applications: Network Team Members Sites Work…" at bounding box center [265, 167] width 530 height 334
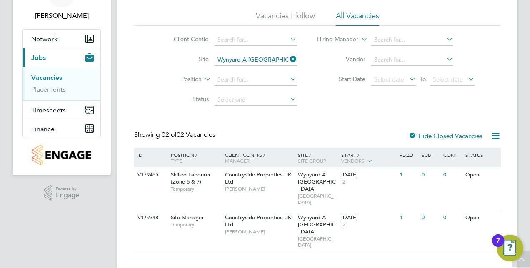
scroll to position [51, 0]
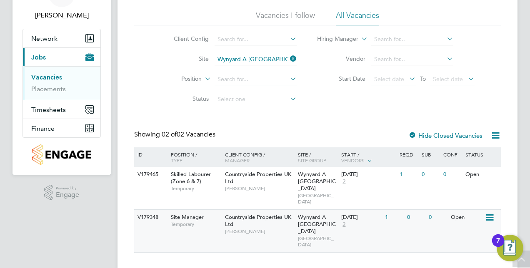
click at [490, 213] on icon at bounding box center [489, 218] width 8 height 10
click at [455, 240] on li "Edit" at bounding box center [469, 242] width 48 height 12
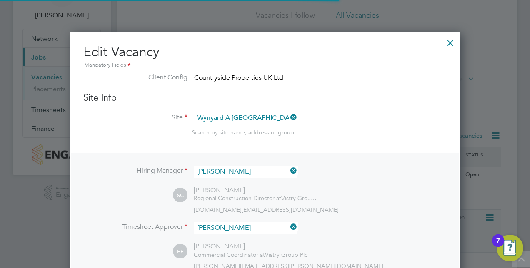
scroll to position [4, 4]
click at [451, 44] on div at bounding box center [450, 40] width 15 height 15
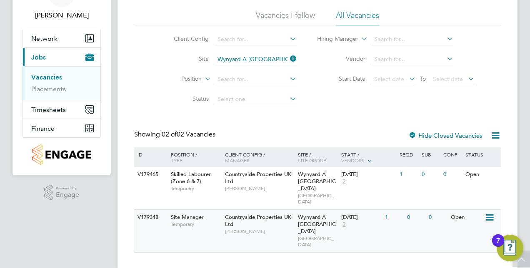
click at [192, 214] on span "Site Manager" at bounding box center [187, 217] width 33 height 7
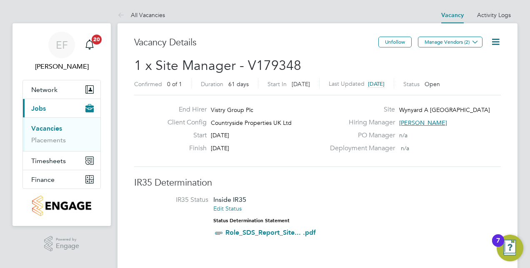
click at [497, 43] on icon at bounding box center [495, 42] width 10 height 10
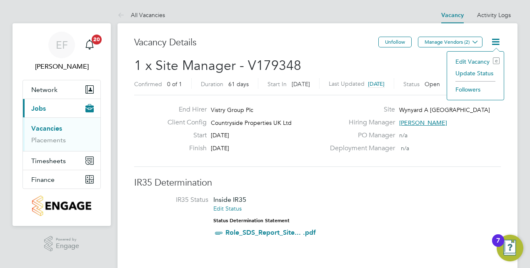
click at [475, 73] on li "Update Status" at bounding box center [475, 73] width 48 height 12
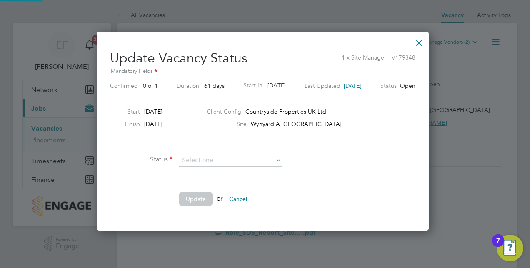
scroll to position [198, 337]
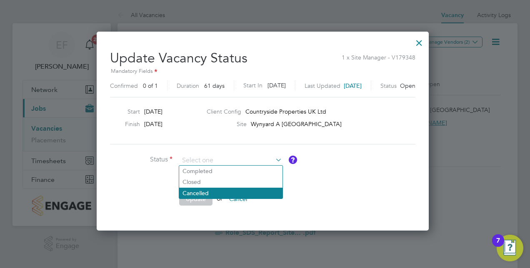
click at [226, 191] on li "Cancelled" at bounding box center [230, 193] width 103 height 11
type input "Cancelled"
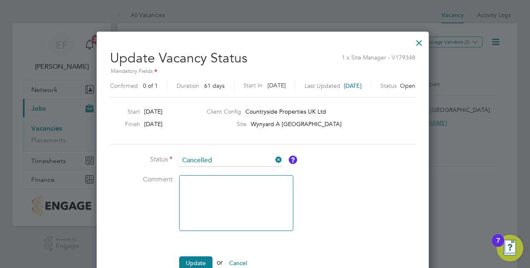
click at [208, 201] on textarea at bounding box center [236, 203] width 114 height 56
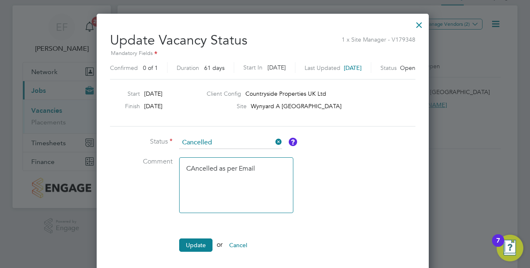
scroll to position [20, 0]
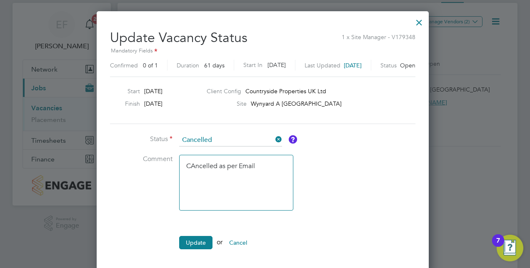
click at [192, 165] on textarea "CAncelled as per Email" at bounding box center [236, 183] width 114 height 56
type textarea "Cancelled as per Email"
click at [202, 236] on button "Update" at bounding box center [195, 242] width 33 height 13
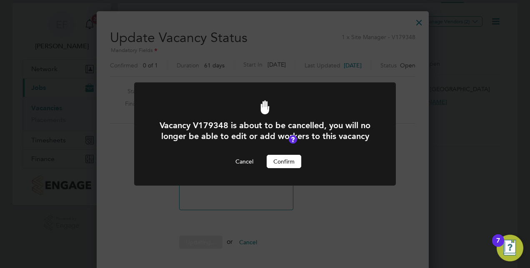
scroll to position [0, 0]
click at [285, 164] on button "Confirm" at bounding box center [284, 161] width 35 height 13
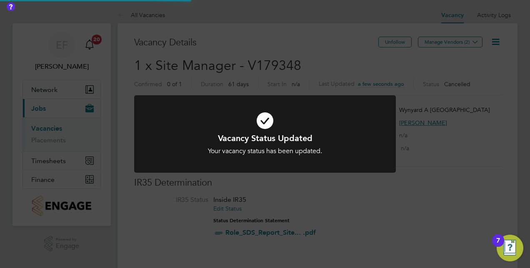
scroll to position [25, 58]
drag, startPoint x: 300, startPoint y: 64, endPoint x: 243, endPoint y: 65, distance: 57.1
click at [243, 65] on div "Vacancy Status Updated Your vacancy status has been updated. Cancel Okay" at bounding box center [265, 134] width 530 height 268
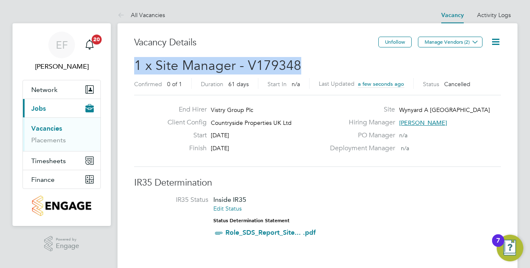
drag, startPoint x: 296, startPoint y: 66, endPoint x: 132, endPoint y: 70, distance: 164.2
copy span "1 x Site Manager - V179348"
click at [47, 129] on link "Vacancies" at bounding box center [46, 129] width 31 height 8
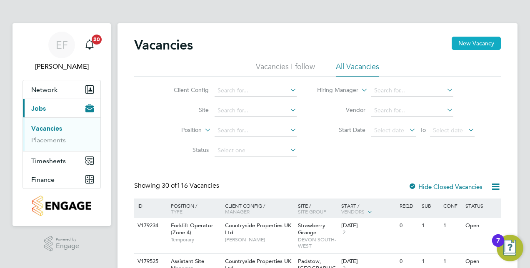
click at [470, 42] on button "New Vacancy" at bounding box center [476, 43] width 49 height 13
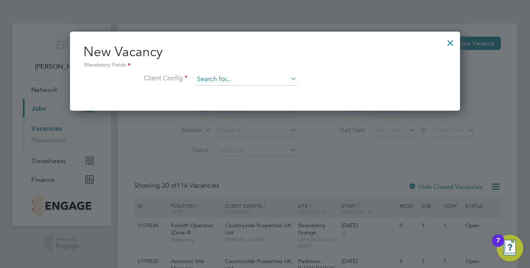
click at [214, 78] on input at bounding box center [245, 79] width 103 height 12
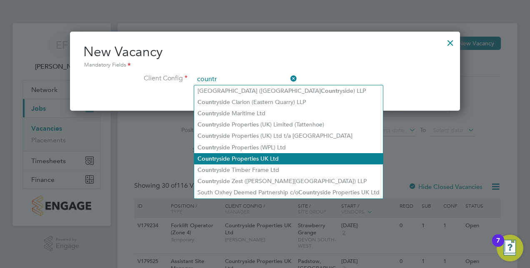
type input "countr"
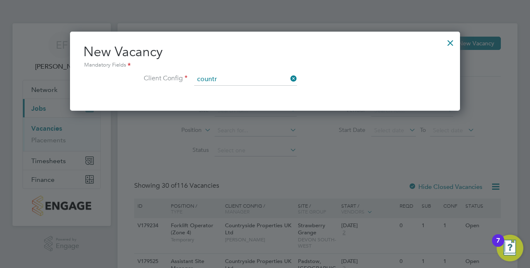
click at [260, 73] on input at bounding box center [245, 79] width 103 height 12
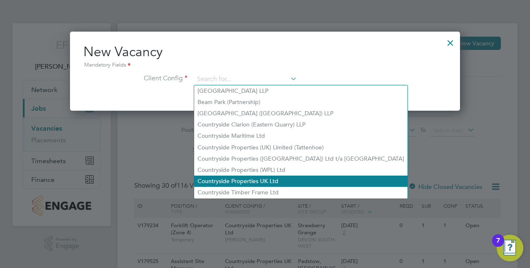
click at [247, 181] on li "Countryside Properties UK Ltd" at bounding box center [300, 181] width 213 height 11
type input "Countryside Properties UK Ltd"
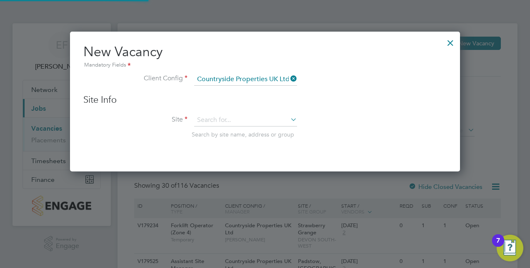
scroll to position [140, 390]
click at [244, 121] on input at bounding box center [245, 120] width 103 height 12
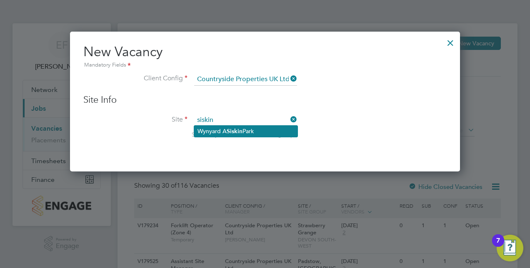
click at [243, 129] on li "Wynyard A [GEOGRAPHIC_DATA]" at bounding box center [245, 131] width 103 height 11
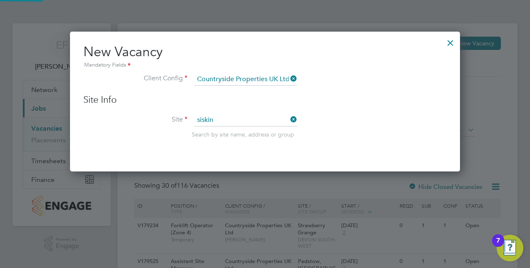
type input "Wynyard A [GEOGRAPHIC_DATA]"
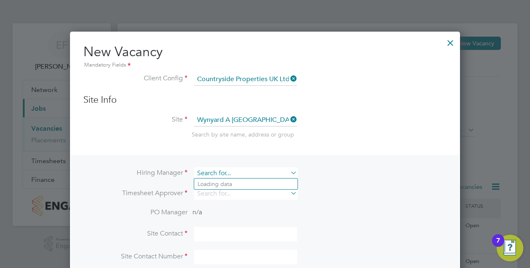
scroll to position [310, 390]
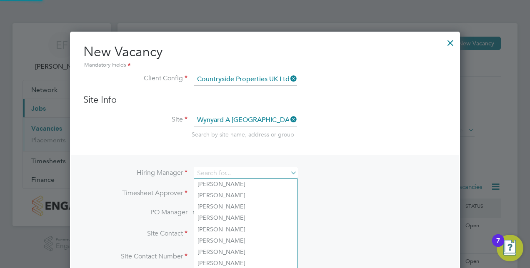
drag, startPoint x: 243, startPoint y: 173, endPoint x: 146, endPoint y: 177, distance: 97.6
click at [146, 177] on li "Hiring Manager" at bounding box center [264, 177] width 363 height 20
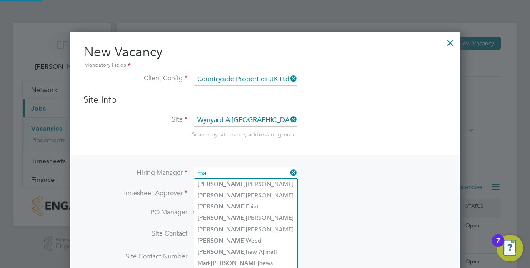
type input "m"
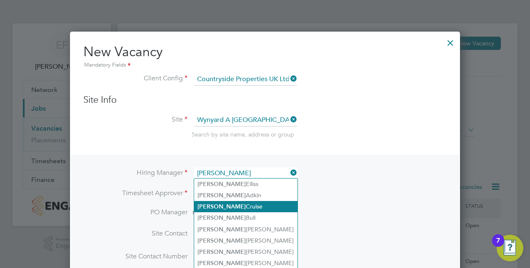
click at [236, 208] on li "[PERSON_NAME]" at bounding box center [245, 206] width 103 height 11
type input "[PERSON_NAME]"
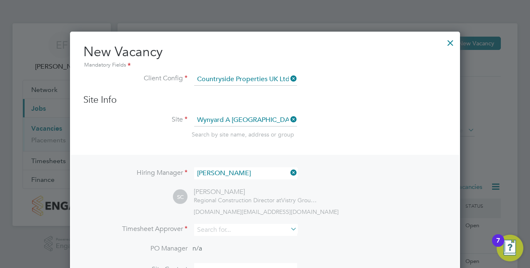
scroll to position [346, 390]
click at [262, 231] on input at bounding box center [245, 230] width 103 height 12
click at [233, 260] on li "[PERSON_NAME]" at bounding box center [245, 263] width 103 height 11
type input "[PERSON_NAME]"
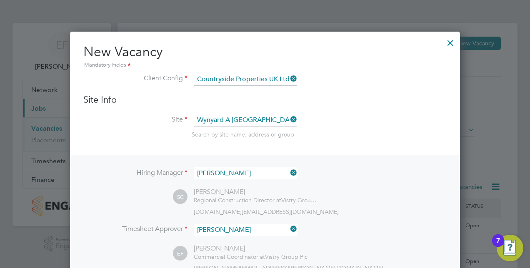
click at [385, 197] on div "SC [PERSON_NAME] Regional Construction Director at Vistry Group Plc [DOMAIN_NAM…" at bounding box center [310, 201] width 274 height 27
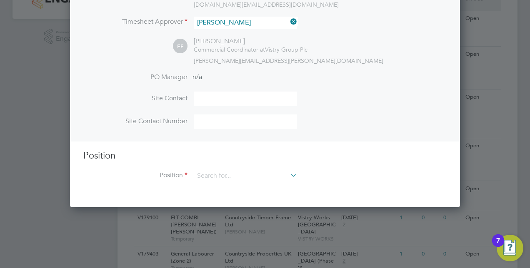
scroll to position [217, 0]
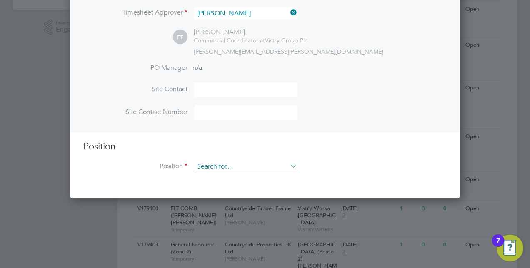
click at [287, 167] on input at bounding box center [245, 167] width 103 height 12
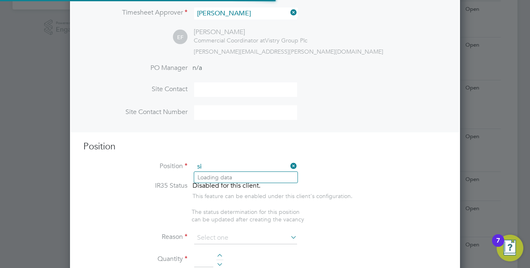
scroll to position [1195, 390]
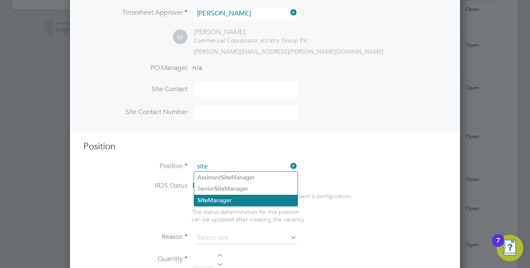
click at [241, 199] on li "Site Manager" at bounding box center [245, 200] width 103 height 11
type input "Site Manager"
type textarea "• Loremip dolo sitam con adipisc eli se doeiusmodt inci utl etdolore magnaaliqu…"
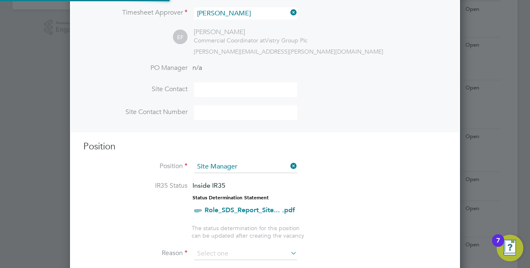
scroll to position [25, 43]
click at [358, 177] on li "Position Site Manager" at bounding box center [264, 171] width 363 height 21
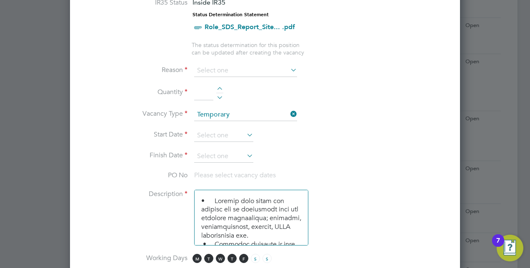
scroll to position [417, 0]
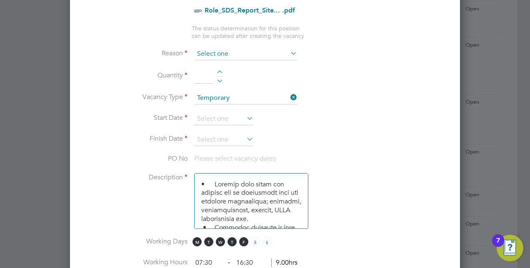
click at [234, 51] on input at bounding box center [245, 54] width 103 height 12
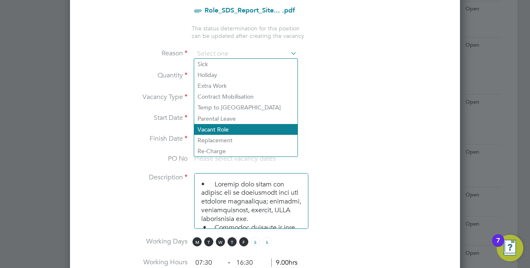
click at [225, 126] on li "Vacant Role" at bounding box center [245, 129] width 103 height 11
type input "Vacant Role"
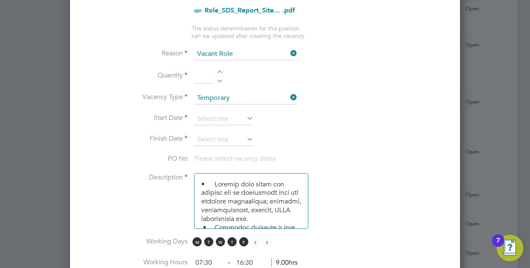
click at [217, 74] on div at bounding box center [219, 73] width 7 height 6
type input "1"
click at [221, 120] on input at bounding box center [223, 119] width 59 height 12
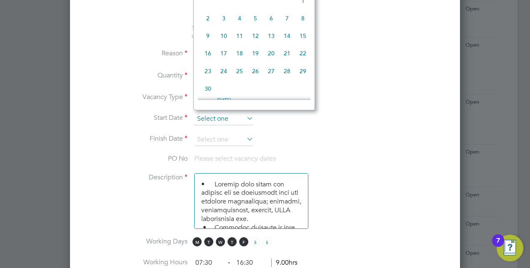
scroll to position [250, 0]
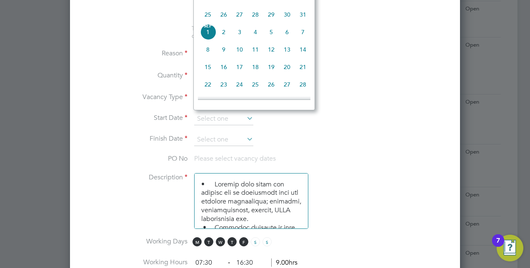
click at [222, 38] on span "2" at bounding box center [224, 32] width 16 height 16
type input "[DATE]"
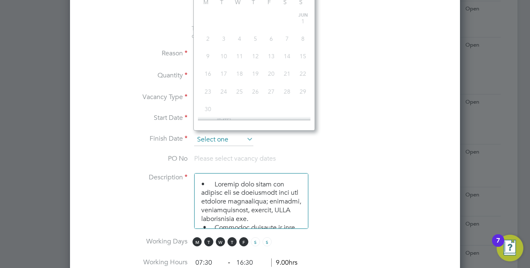
click at [231, 139] on input at bounding box center [223, 140] width 59 height 12
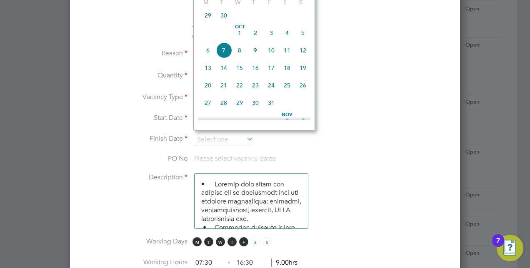
scroll to position [375, 0]
click at [275, 92] on span "31" at bounding box center [271, 85] width 16 height 16
type input "[DATE]"
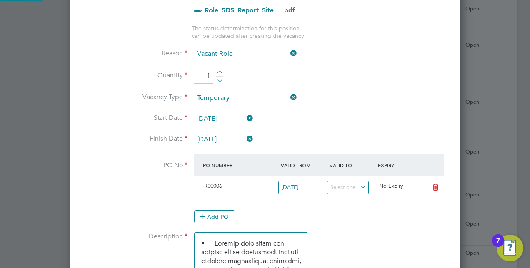
scroll to position [14, 78]
click at [339, 234] on li "Description" at bounding box center [264, 264] width 363 height 64
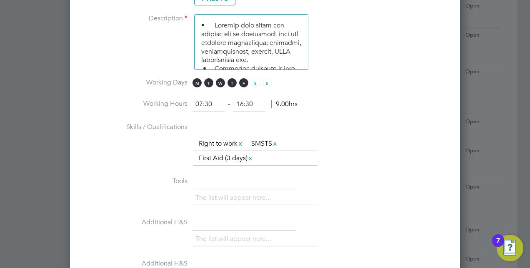
scroll to position [650, 0]
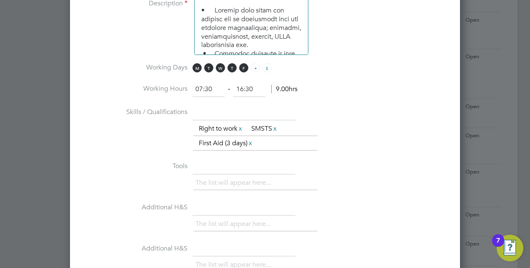
click at [255, 65] on span "S" at bounding box center [255, 67] width 9 height 9
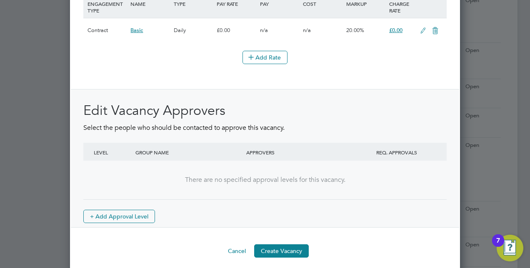
scroll to position [1032, 0]
click at [288, 244] on button "Create Vacancy" at bounding box center [281, 250] width 55 height 13
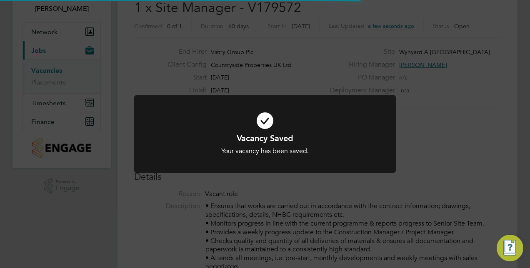
scroll to position [25, 58]
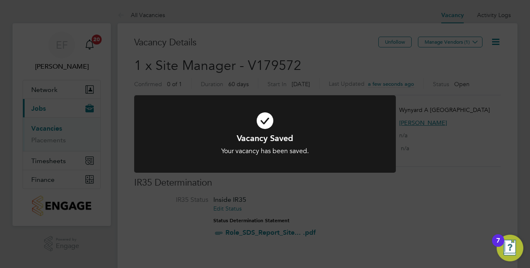
click at [471, 42] on div "Vacancy Saved Your vacancy has been saved. Cancel Okay" at bounding box center [265, 134] width 530 height 268
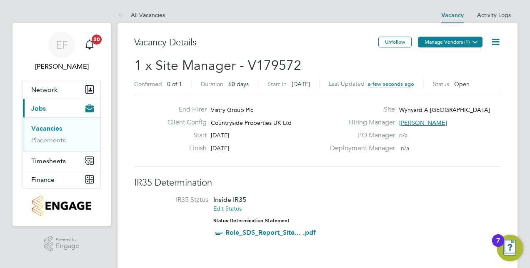
click at [474, 42] on icon at bounding box center [475, 42] width 6 height 6
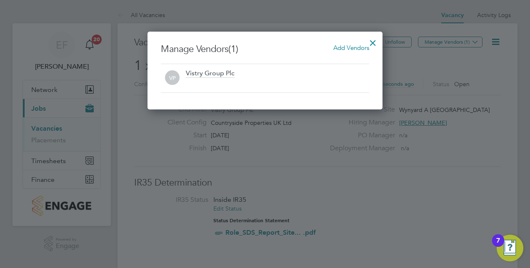
click at [352, 49] on span "Add Vendors" at bounding box center [351, 48] width 36 height 8
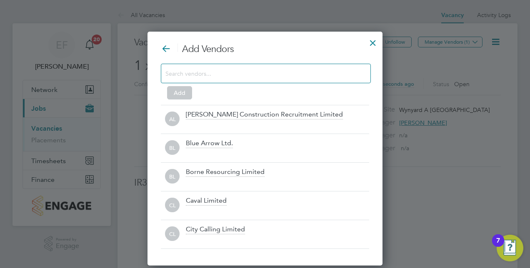
click at [302, 76] on input at bounding box center [258, 73] width 187 height 11
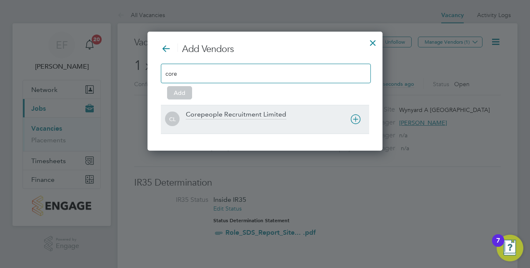
type input "core"
click at [280, 108] on div "CL Corepeople Recruitment Limited" at bounding box center [265, 119] width 208 height 29
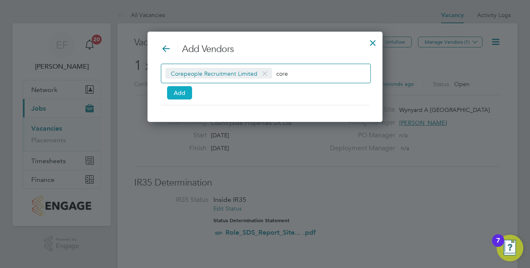
click at [179, 91] on button "Add" at bounding box center [179, 92] width 25 height 13
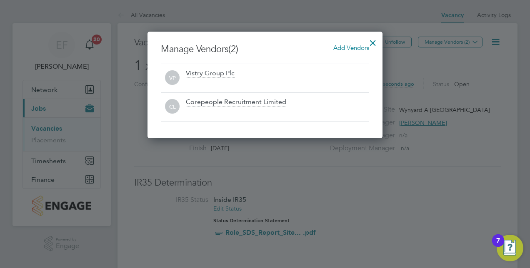
click at [368, 45] on div at bounding box center [372, 40] width 15 height 15
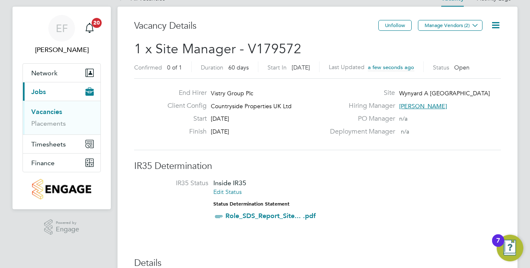
click at [498, 25] on icon at bounding box center [495, 25] width 10 height 10
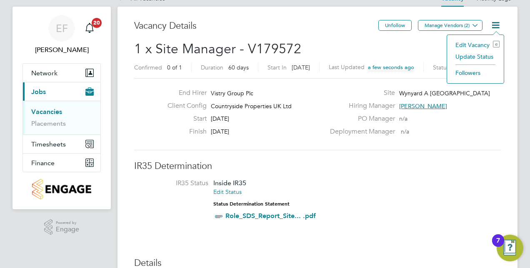
click at [471, 73] on li "Followers" at bounding box center [475, 73] width 48 height 12
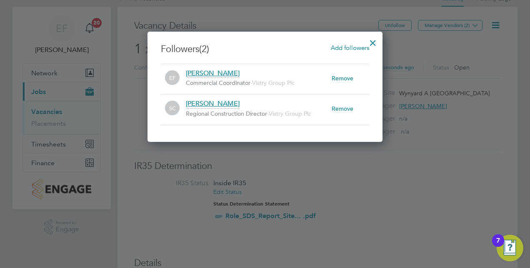
click at [341, 47] on span "Add followers" at bounding box center [350, 48] width 38 height 8
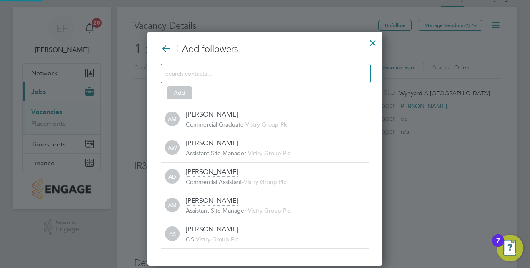
click at [287, 76] on input at bounding box center [258, 73] width 187 height 11
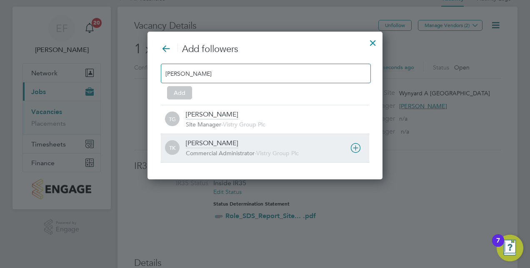
type input "[PERSON_NAME]"
click at [217, 150] on span "Commercial Administrator" at bounding box center [220, 153] width 69 height 7
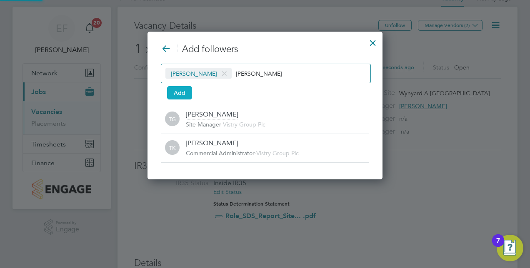
click at [184, 92] on button "Add" at bounding box center [179, 92] width 25 height 13
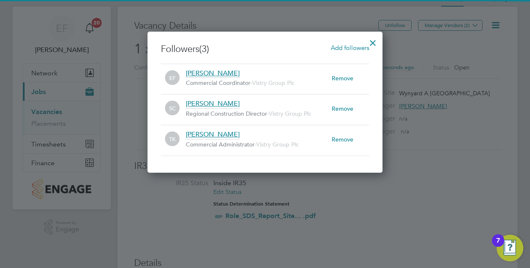
click at [374, 43] on div at bounding box center [372, 40] width 15 height 15
